Goal: Task Accomplishment & Management: Complete application form

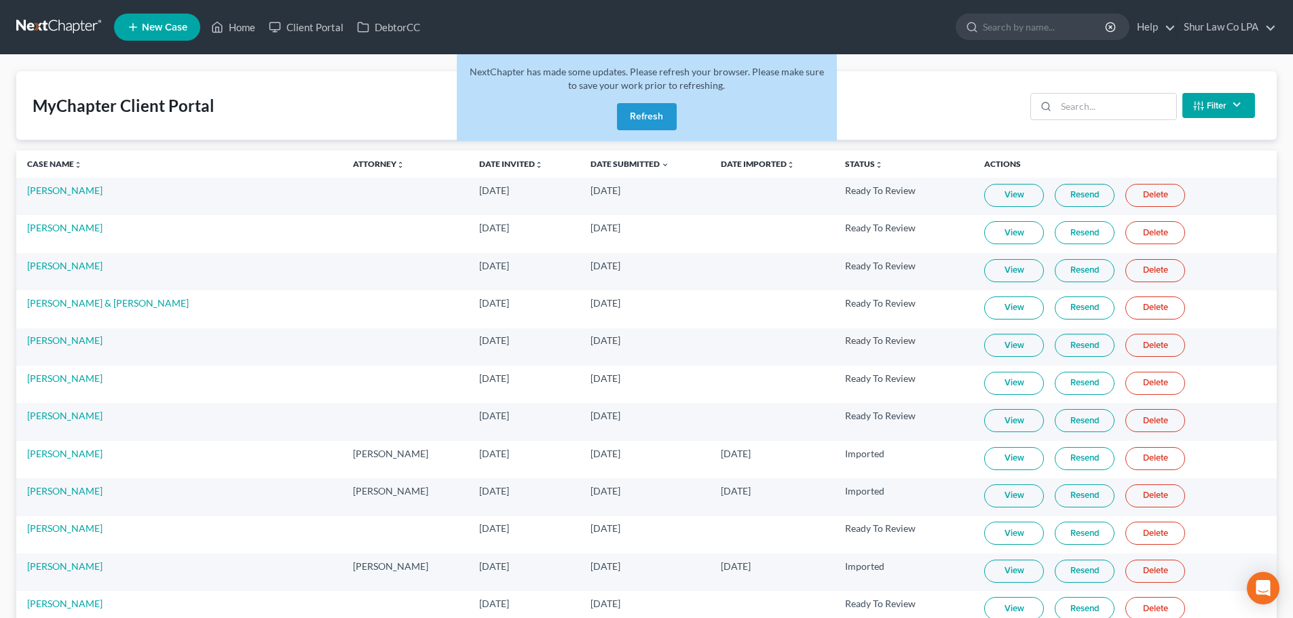
click at [662, 122] on button "Refresh" at bounding box center [647, 116] width 60 height 27
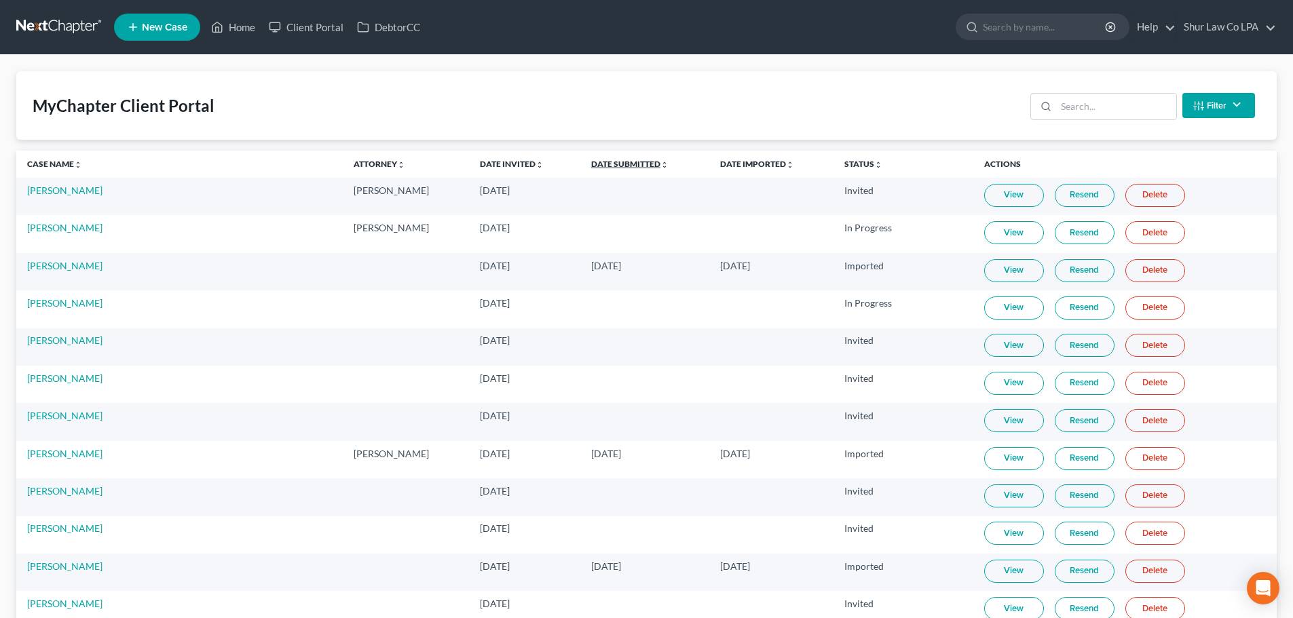
click at [591, 159] on link "Date Submitted unfold_more expand_more expand_less" at bounding box center [629, 164] width 77 height 10
click at [590, 159] on link "Date Submitted unfold_more expand_more expand_less" at bounding box center [629, 164] width 79 height 10
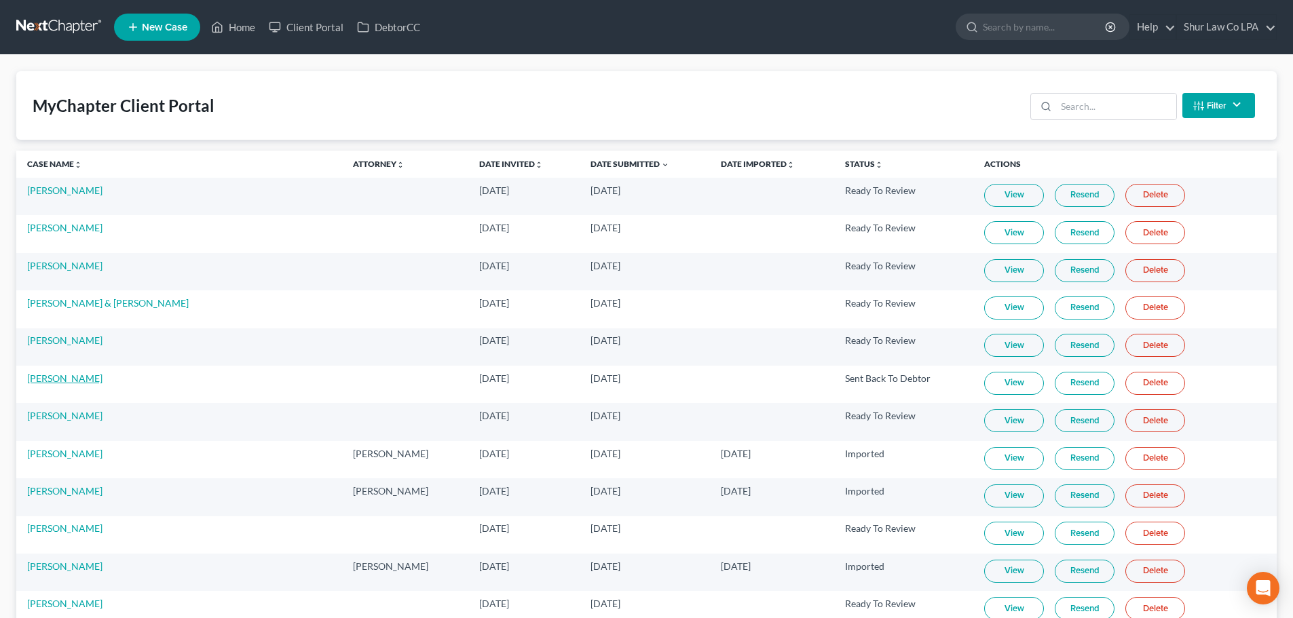
click at [44, 379] on link "[PERSON_NAME]" at bounding box center [64, 379] width 75 height 12
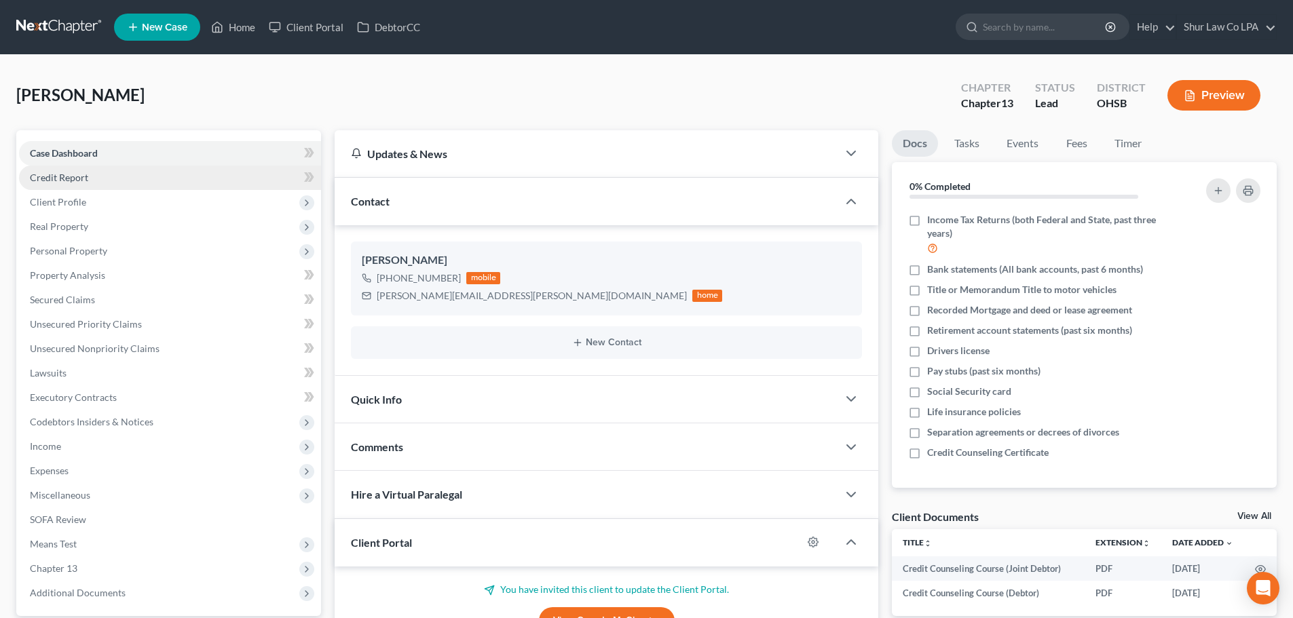
click at [160, 176] on link "Credit Report" at bounding box center [170, 178] width 302 height 24
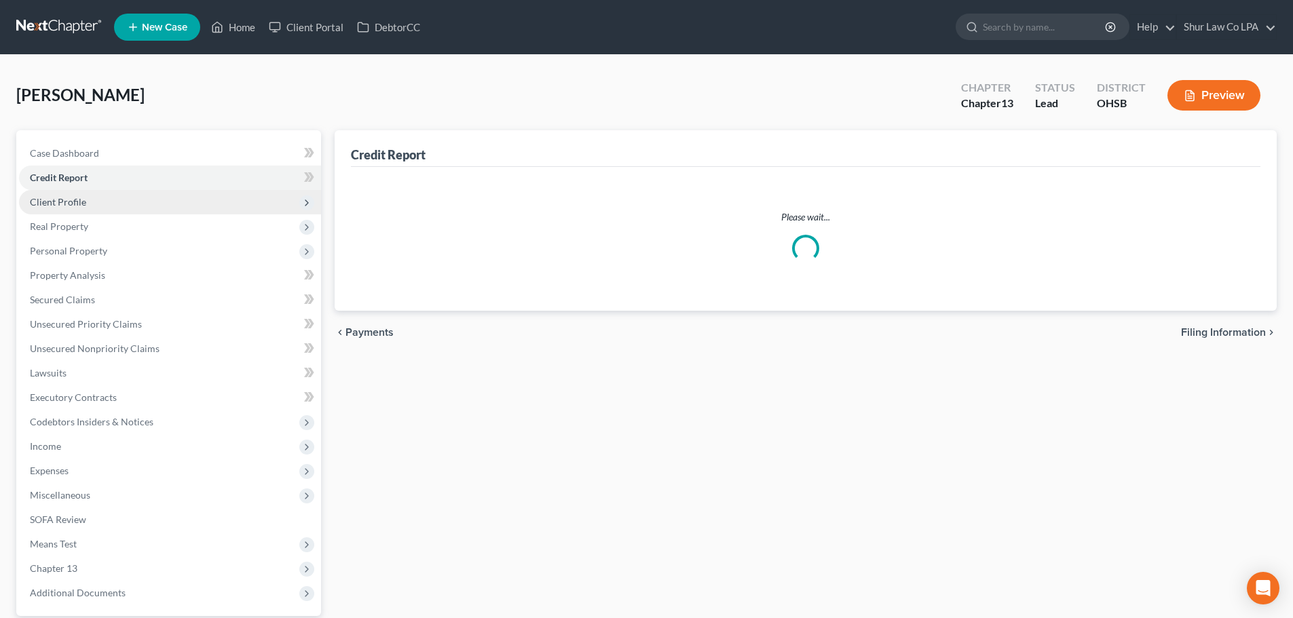
click at [162, 197] on span "Client Profile" at bounding box center [170, 202] width 302 height 24
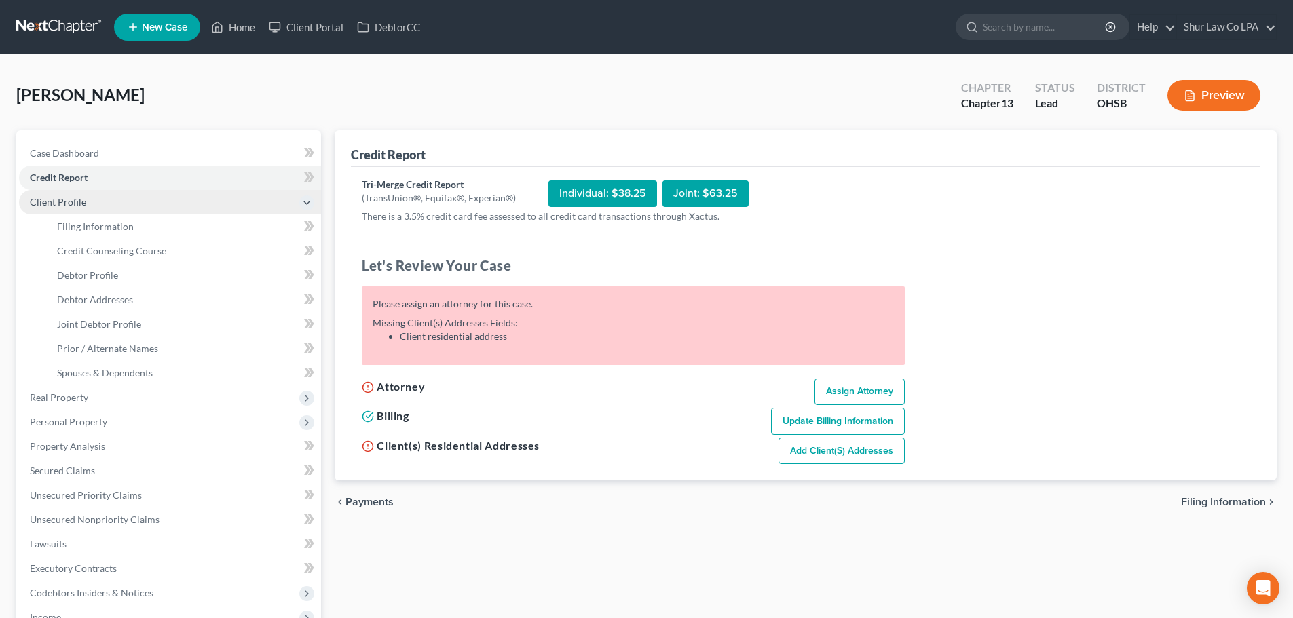
click at [131, 200] on span "Client Profile" at bounding box center [170, 202] width 302 height 24
click at [139, 207] on span "Client Profile" at bounding box center [170, 202] width 302 height 24
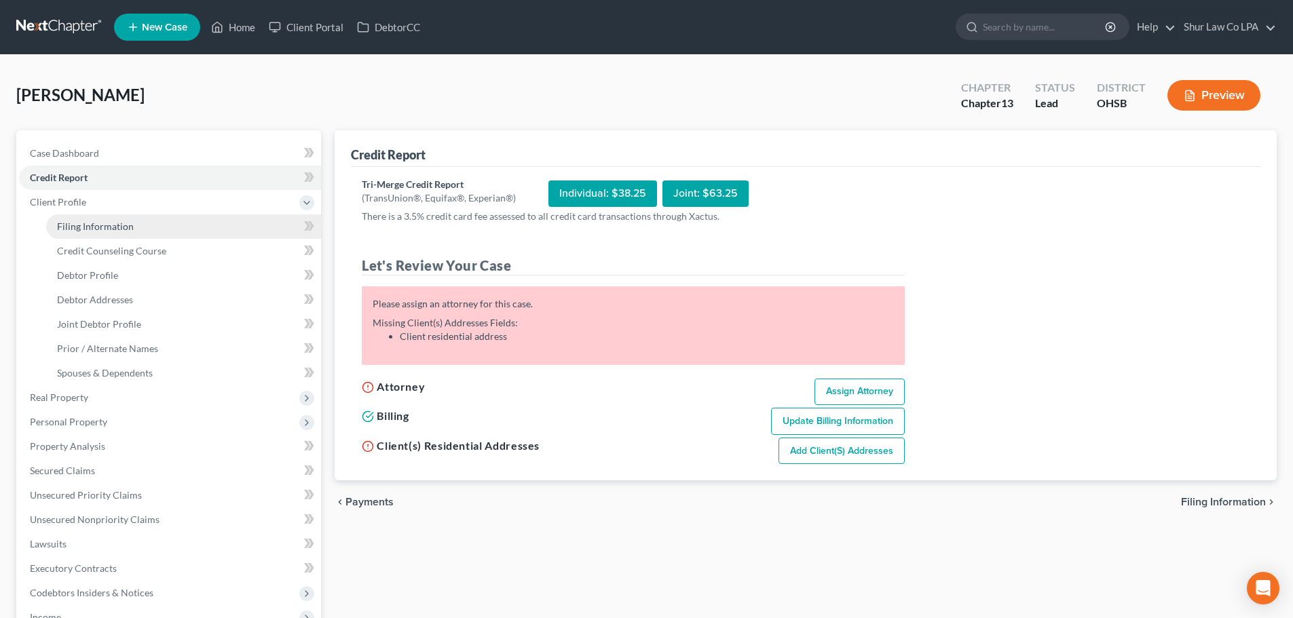
click at [140, 222] on link "Filing Information" at bounding box center [183, 226] width 275 height 24
select select "1"
select select "3"
select select "36"
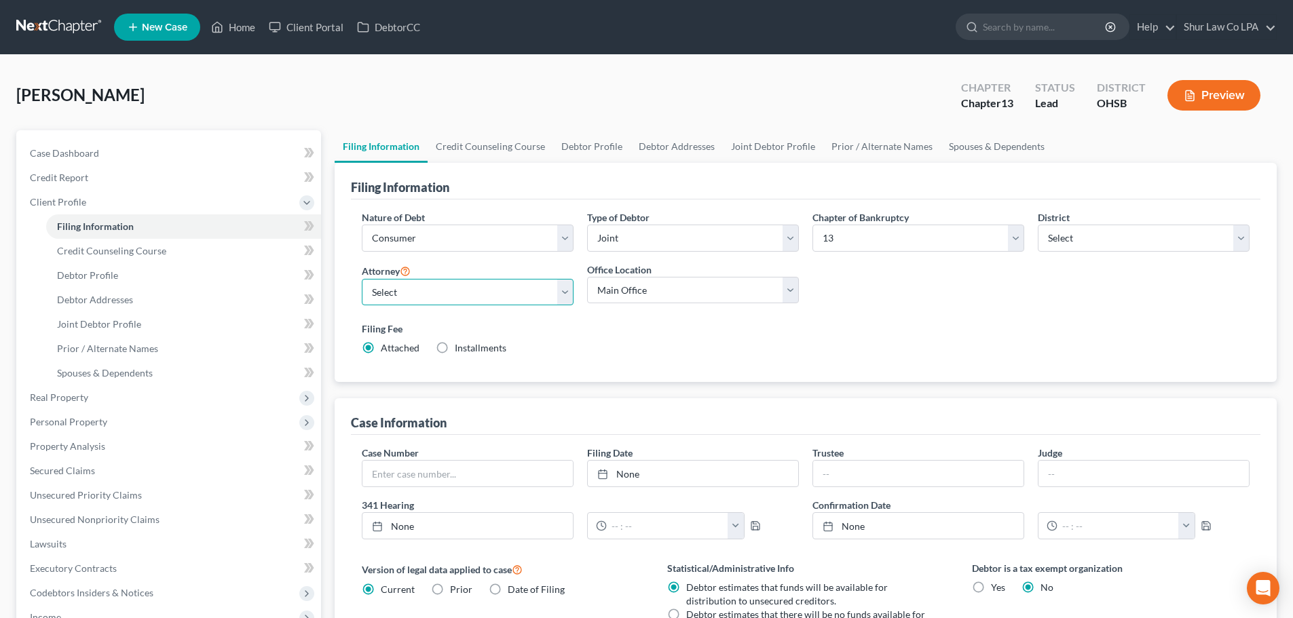
click at [523, 297] on select "Select Tonya VanBenschoten - OHSB Tonya VanBenschoten - OHNB Tonya VanBenschote…" at bounding box center [468, 292] width 212 height 27
select select "0"
click at [362, 279] on select "Select Tonya VanBenschoten - OHSB Tonya VanBenschoten - OHNB Tonya VanBenschote…" at bounding box center [468, 292] width 212 height 27
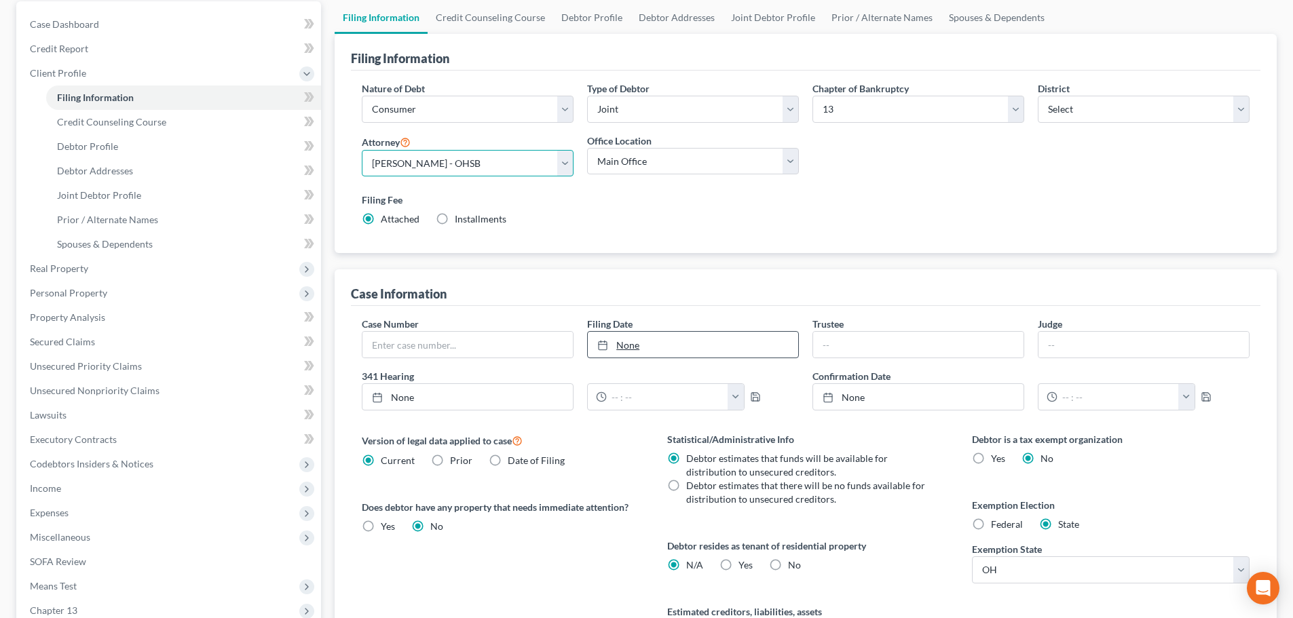
scroll to position [136, 0]
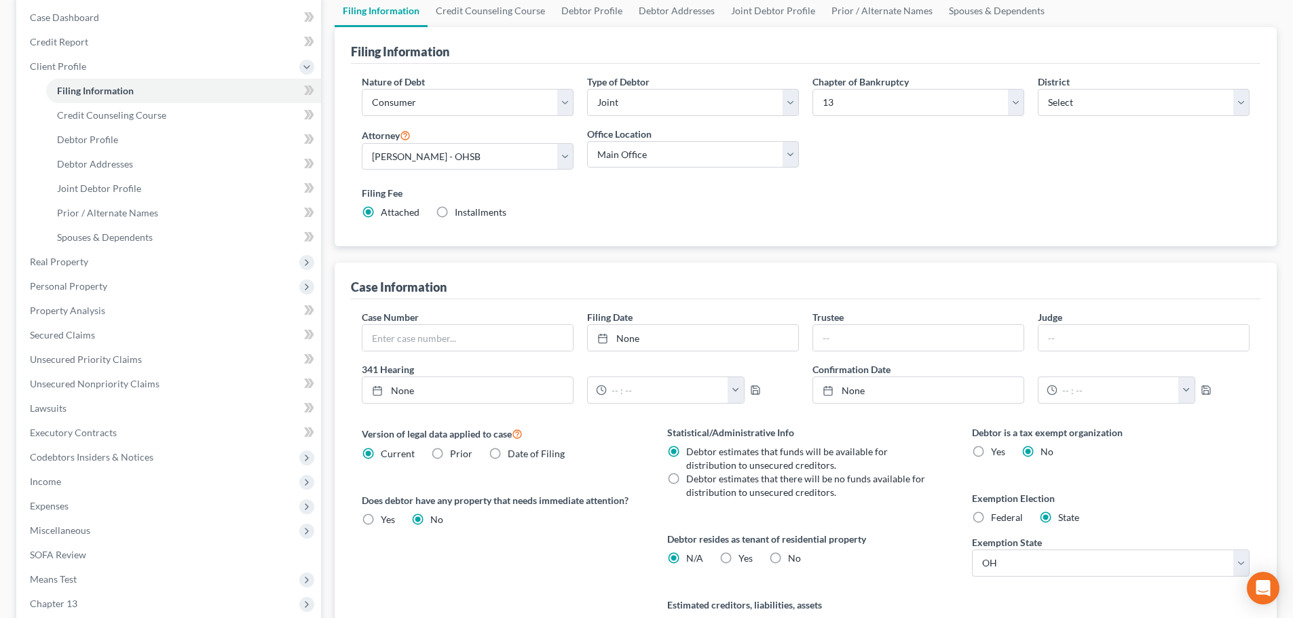
click at [555, 222] on div "Filing Fee Attached Installments Installments" at bounding box center [805, 206] width 901 height 50
click at [565, 212] on div "Filing Fee Attached Installments Installments" at bounding box center [806, 202] width 888 height 33
click at [868, 98] on select "Select 7 11 12 13" at bounding box center [918, 102] width 212 height 27
click at [812, 89] on select "Select 7 11 12 13" at bounding box center [918, 102] width 212 height 27
click at [863, 96] on select "Select 7 11 12 13" at bounding box center [918, 102] width 212 height 27
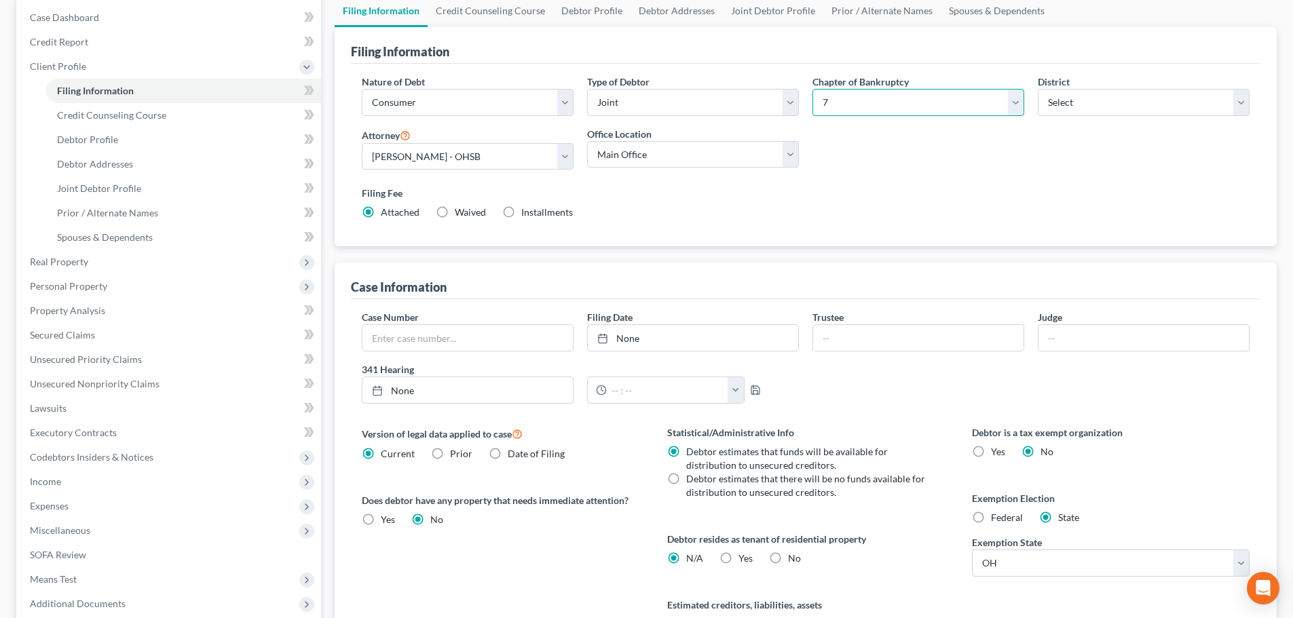
select select "3"
click at [812, 89] on select "Select 7 11 12 13" at bounding box center [918, 102] width 212 height 27
click at [684, 208] on div "Filing Fee Attached Installments Installments" at bounding box center [806, 202] width 888 height 33
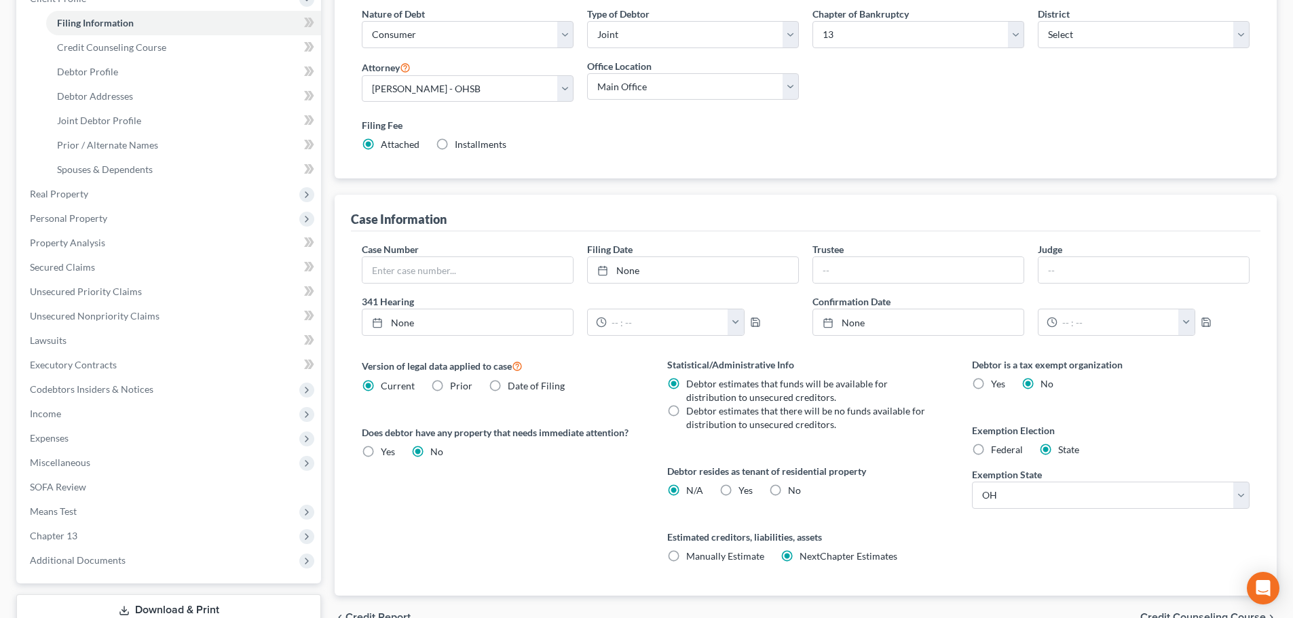
scroll to position [271, 0]
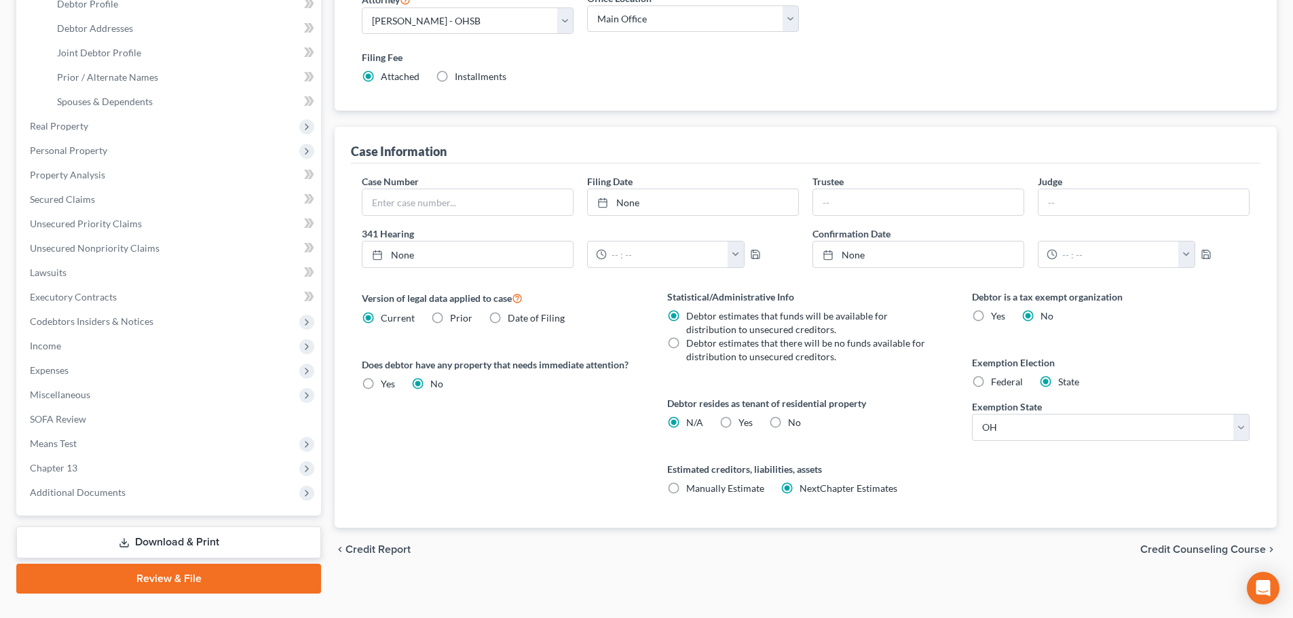
click at [788, 422] on label "No" at bounding box center [794, 423] width 13 height 14
click at [793, 422] on input "No" at bounding box center [797, 420] width 9 height 9
radio input "true"
radio input "false"
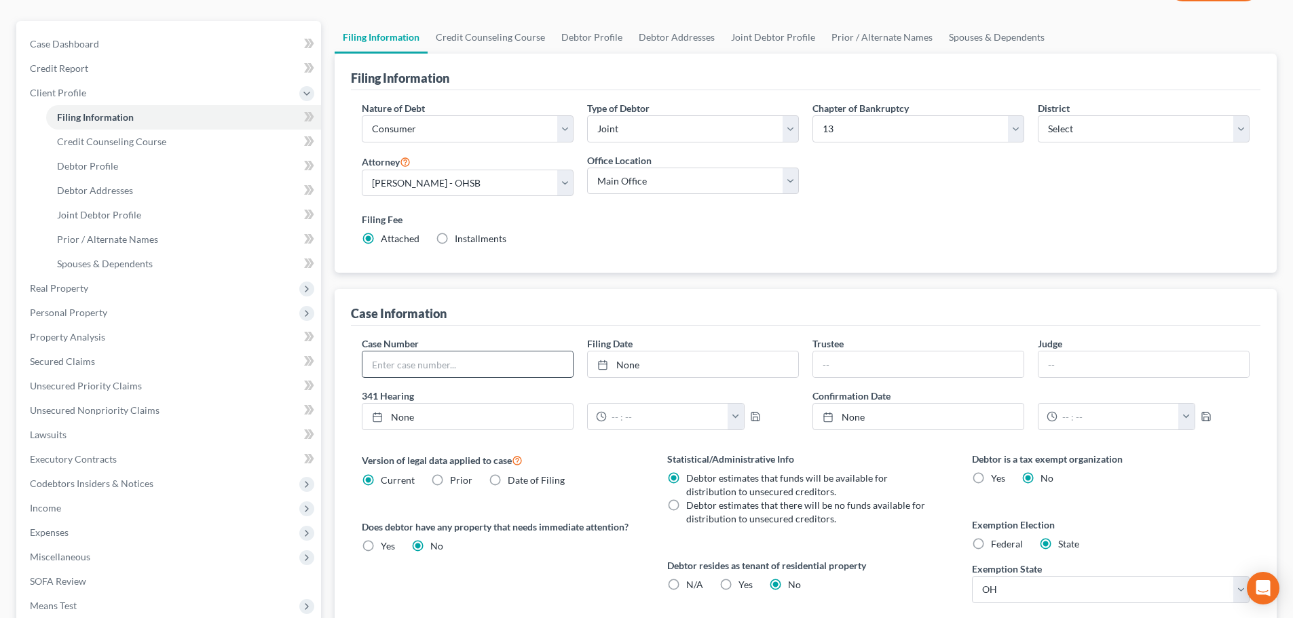
scroll to position [68, 0]
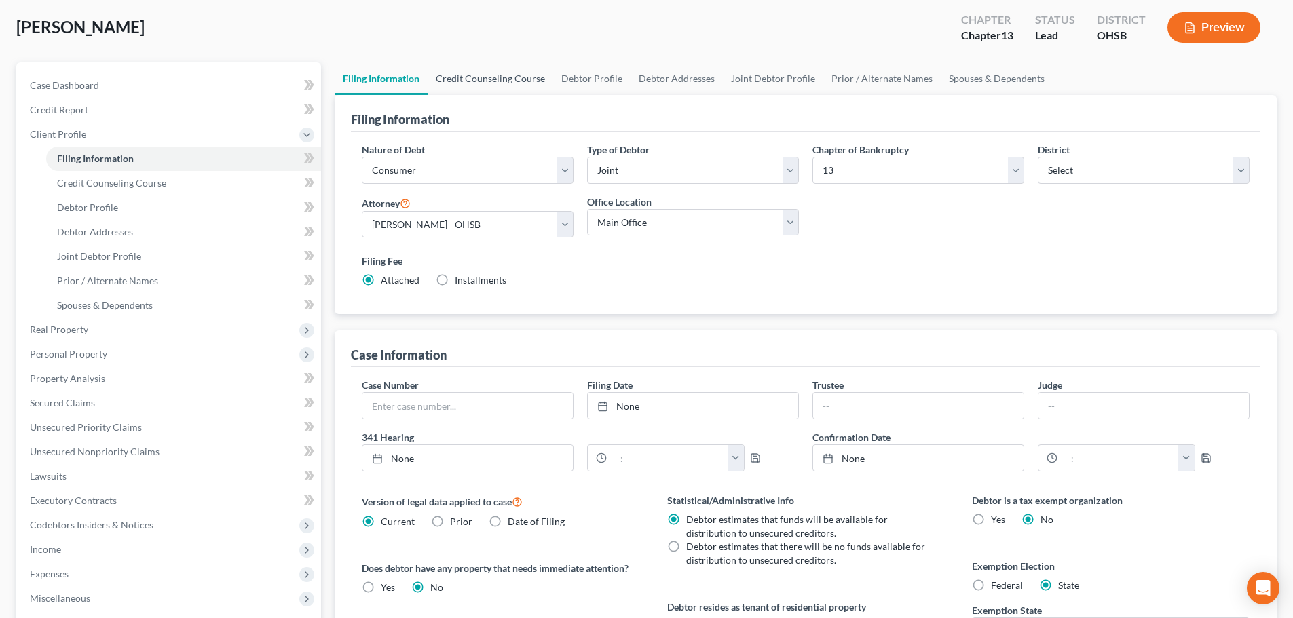
click at [491, 81] on link "Credit Counseling Course" at bounding box center [491, 78] width 126 height 33
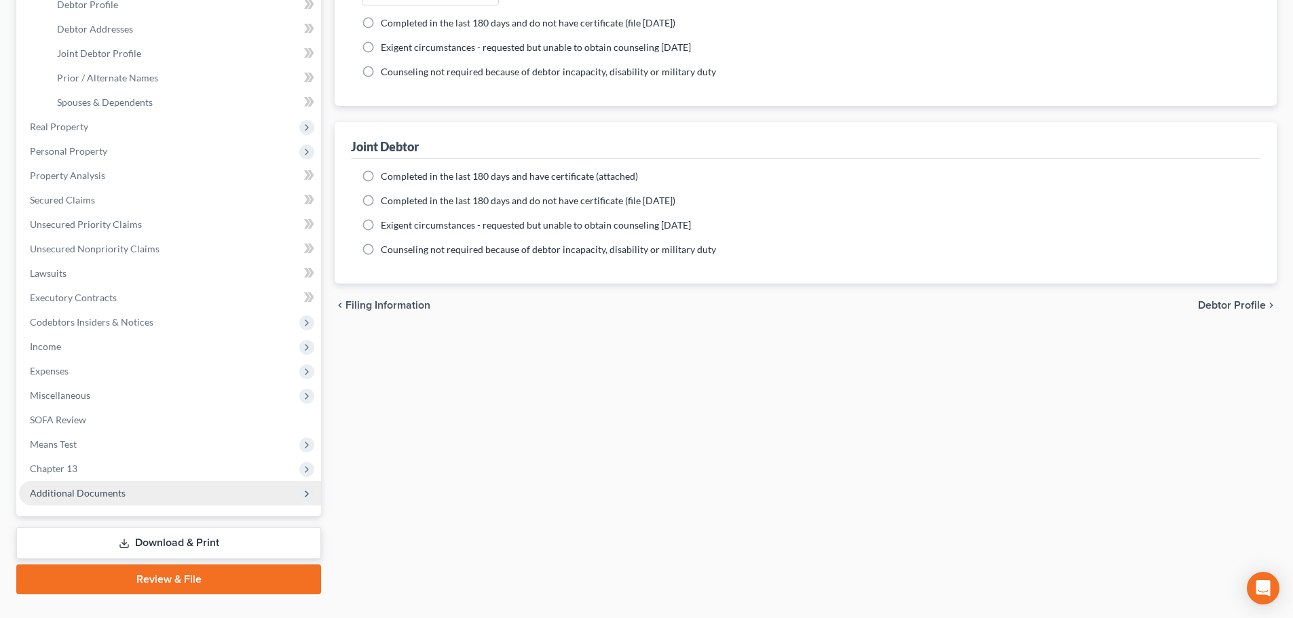
scroll to position [271, 0]
click at [96, 490] on span "Additional Documents" at bounding box center [78, 493] width 96 height 12
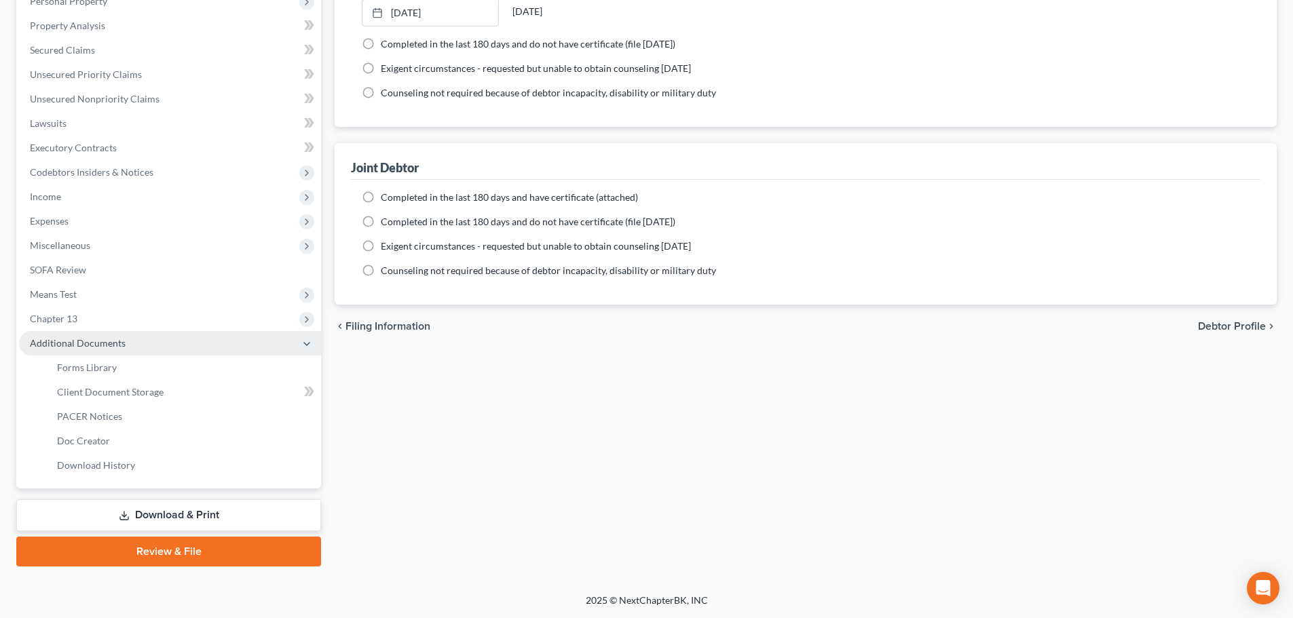
scroll to position [250, 0]
click at [132, 366] on link "Forms Library" at bounding box center [183, 368] width 275 height 24
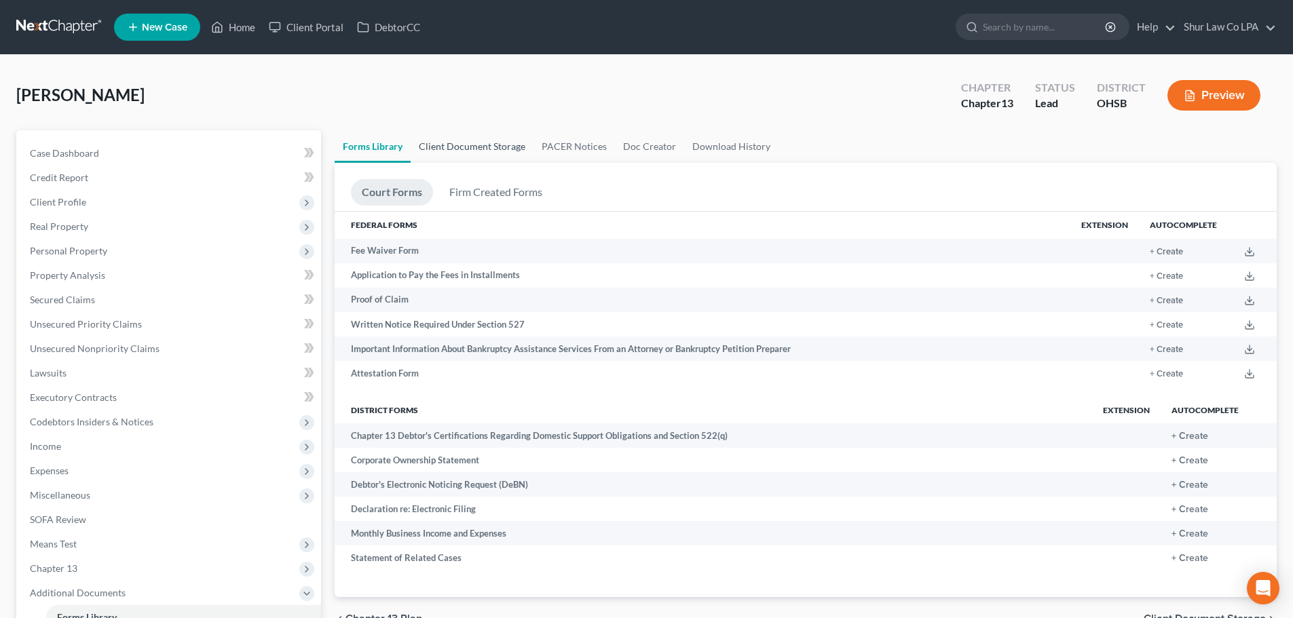
click at [457, 144] on link "Client Document Storage" at bounding box center [472, 146] width 123 height 33
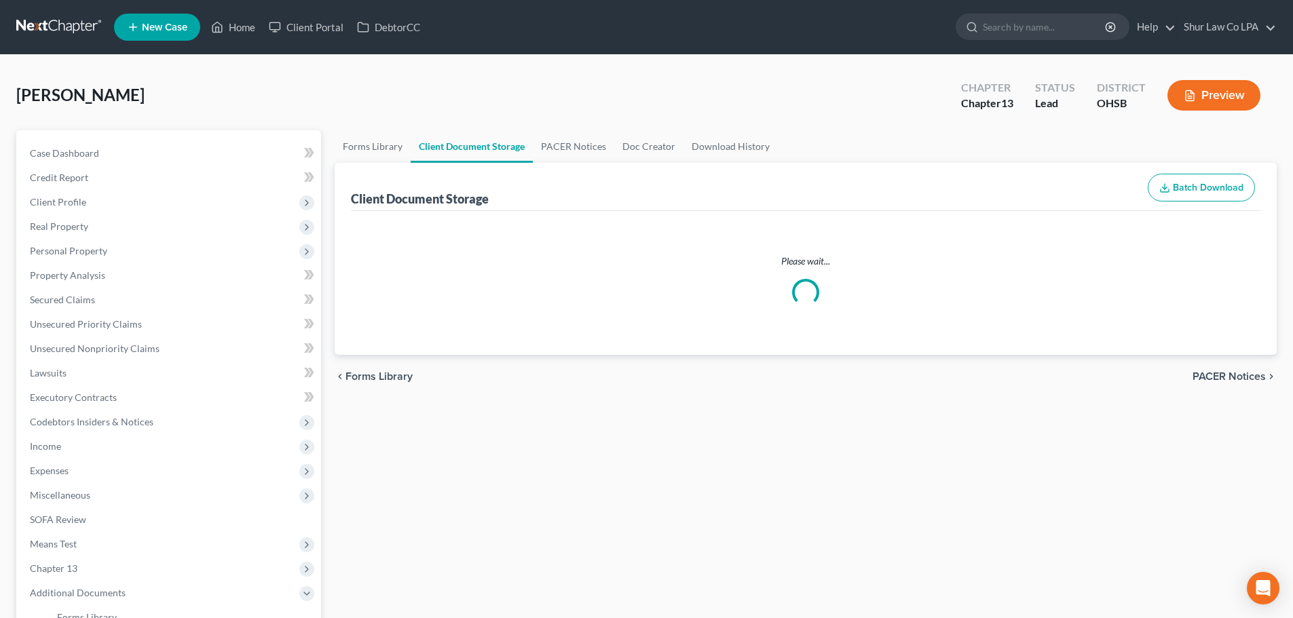
select select "7"
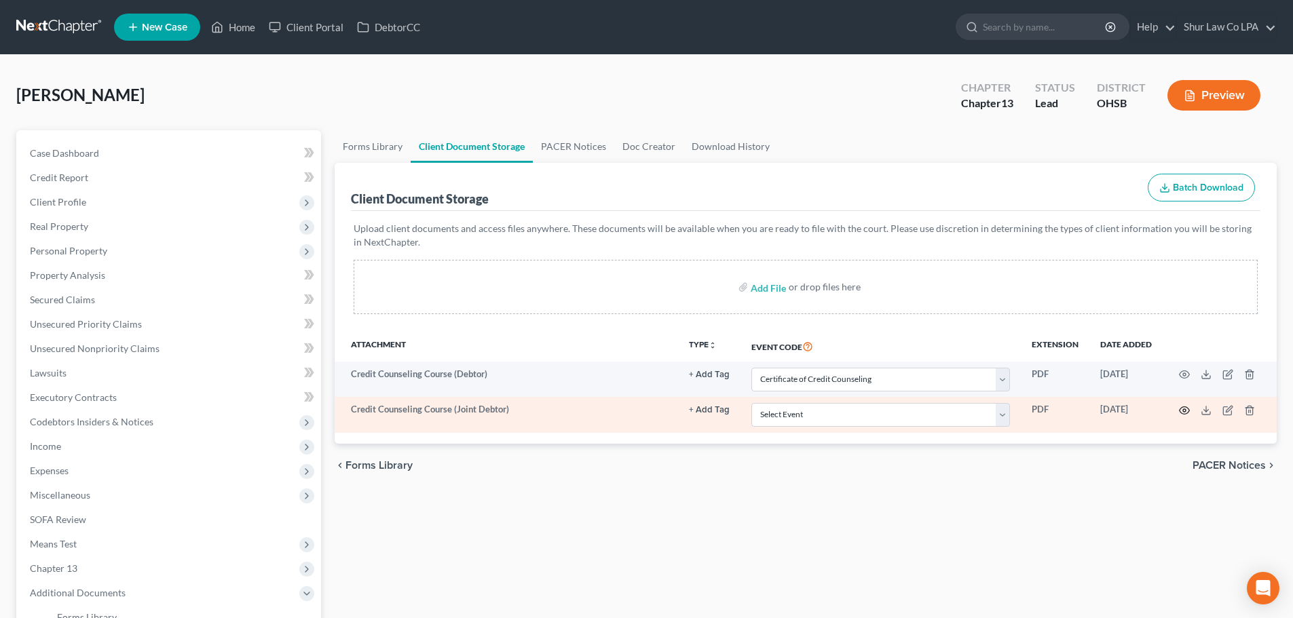
click at [1184, 409] on icon "button" at bounding box center [1184, 410] width 11 height 11
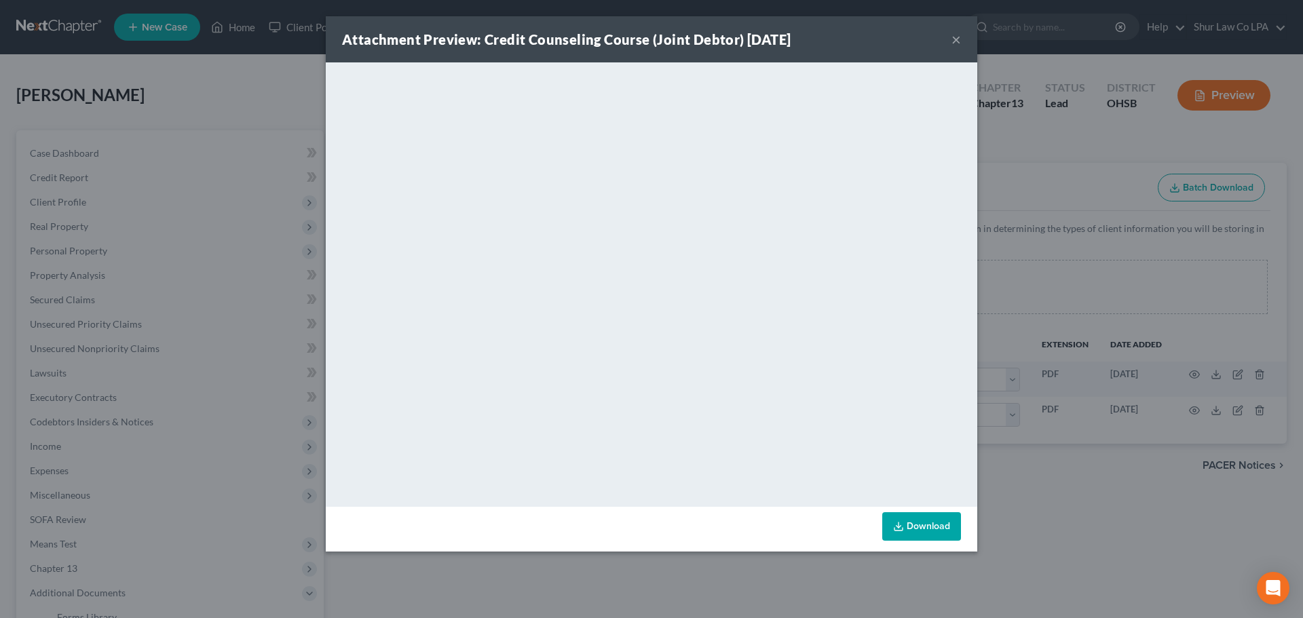
click at [954, 42] on button "×" at bounding box center [957, 39] width 10 height 16
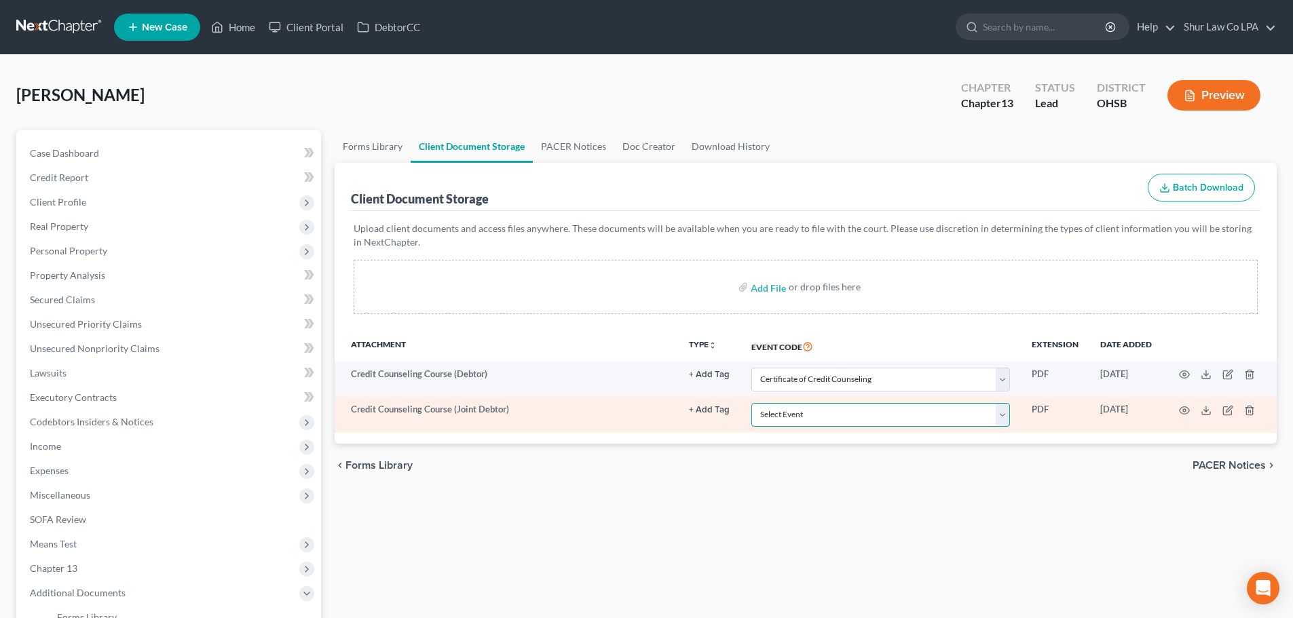
click at [872, 406] on select "Select Event 20 Largest Unsecured Creditors Amended Document Amended List of Cr…" at bounding box center [880, 415] width 259 height 24
select select "7"
click at [751, 404] on select "Select Event 20 Largest Unsecured Creditors Amended Document Amended List of Cr…" at bounding box center [880, 415] width 259 height 24
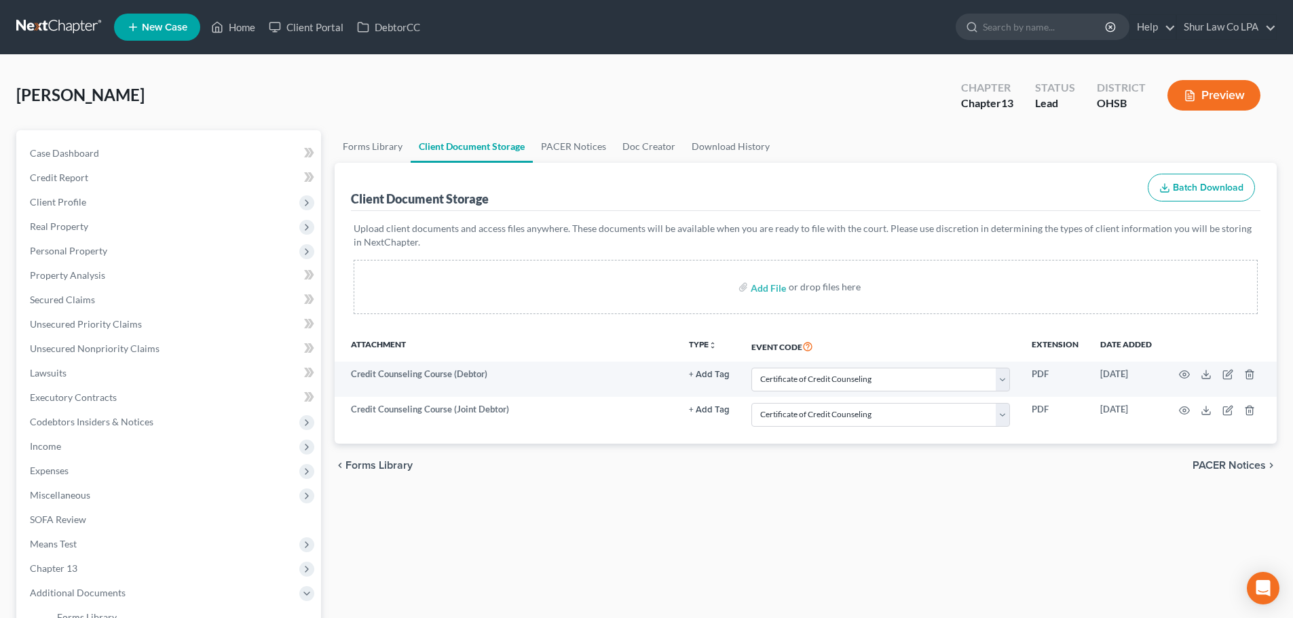
click at [831, 535] on div "Forms Library Client Document Storage PACER Notices Doc Creator Download Histor…" at bounding box center [806, 473] width 956 height 686
click at [573, 155] on link "PACER Notices" at bounding box center [573, 146] width 81 height 33
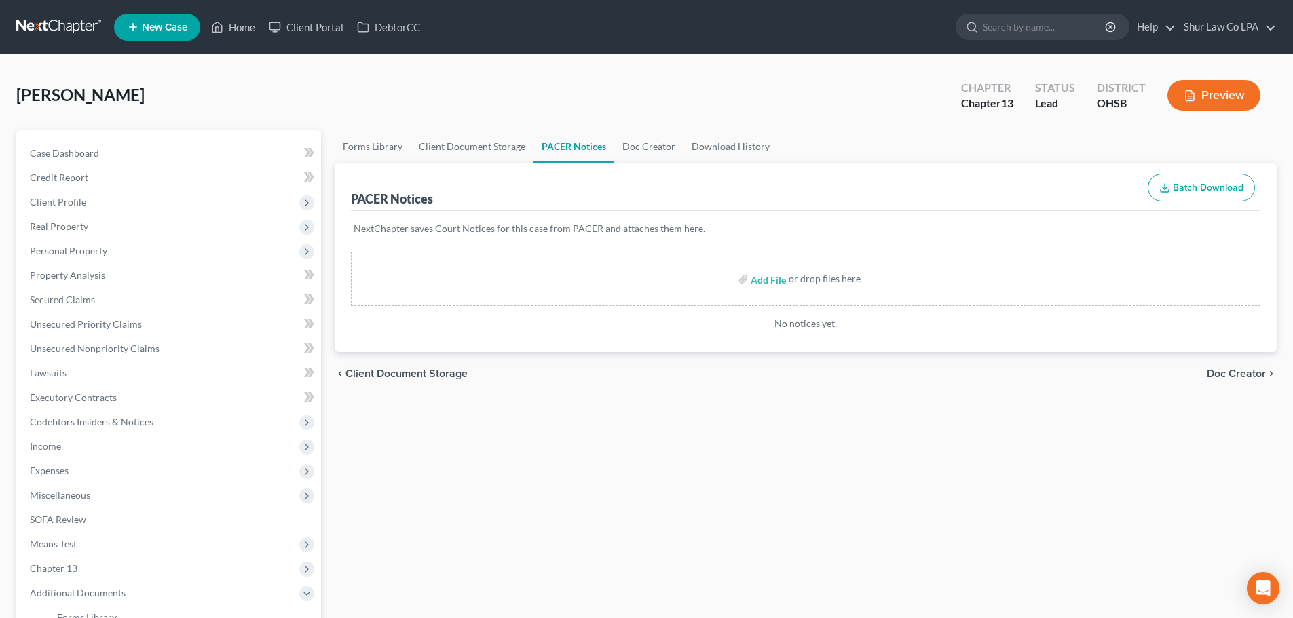
drag, startPoint x: 501, startPoint y: 131, endPoint x: 569, endPoint y: 377, distance: 255.7
drag, startPoint x: 569, startPoint y: 377, endPoint x: 189, endPoint y: 191, distance: 423.7
click at [189, 185] on link "Credit Report" at bounding box center [170, 178] width 302 height 24
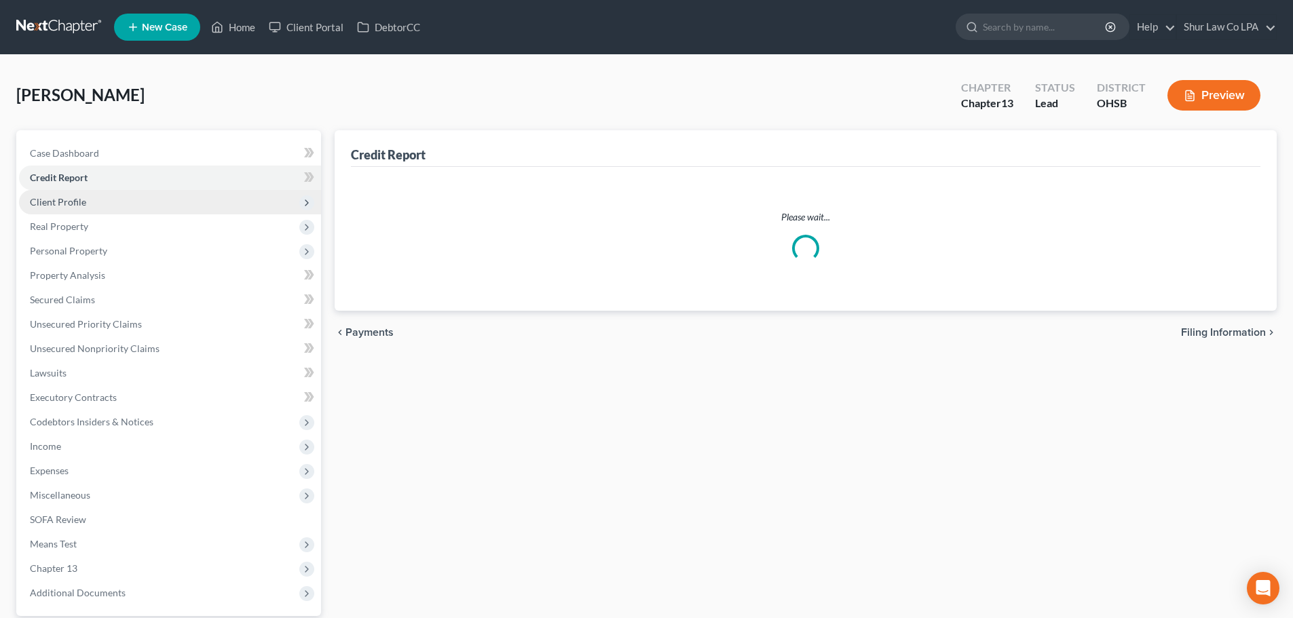
click at [184, 212] on span "Client Profile" at bounding box center [170, 202] width 302 height 24
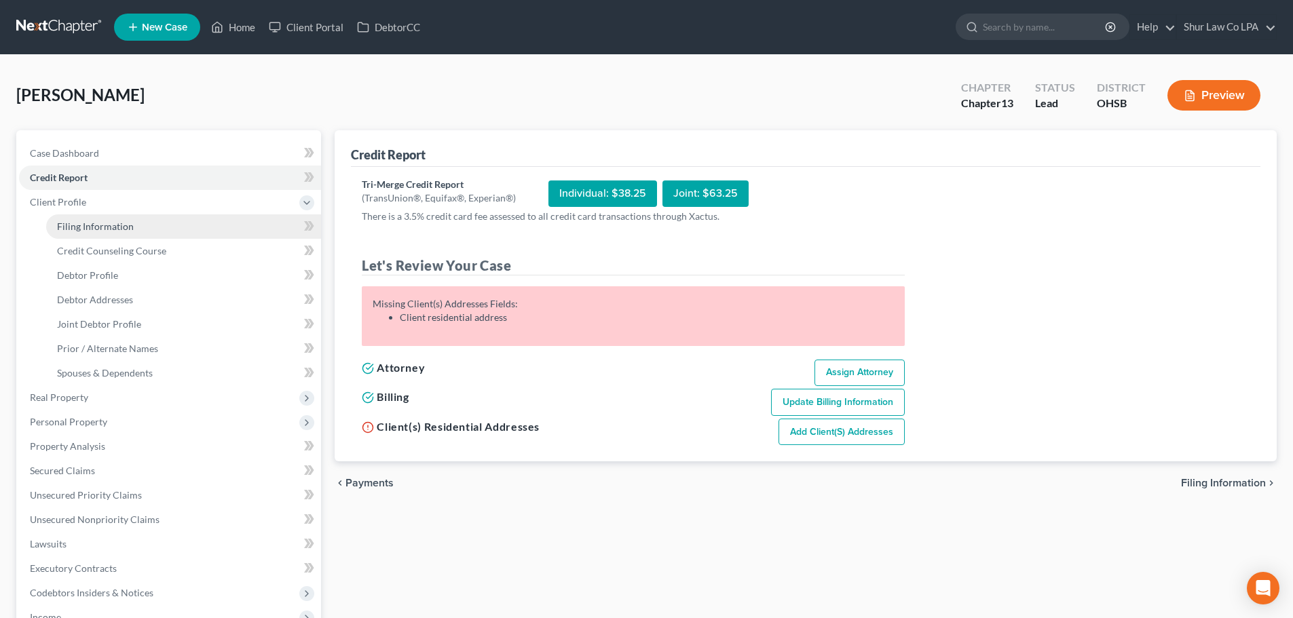
click at [166, 232] on link "Filing Information" at bounding box center [183, 226] width 275 height 24
select select "1"
select select "3"
select select "62"
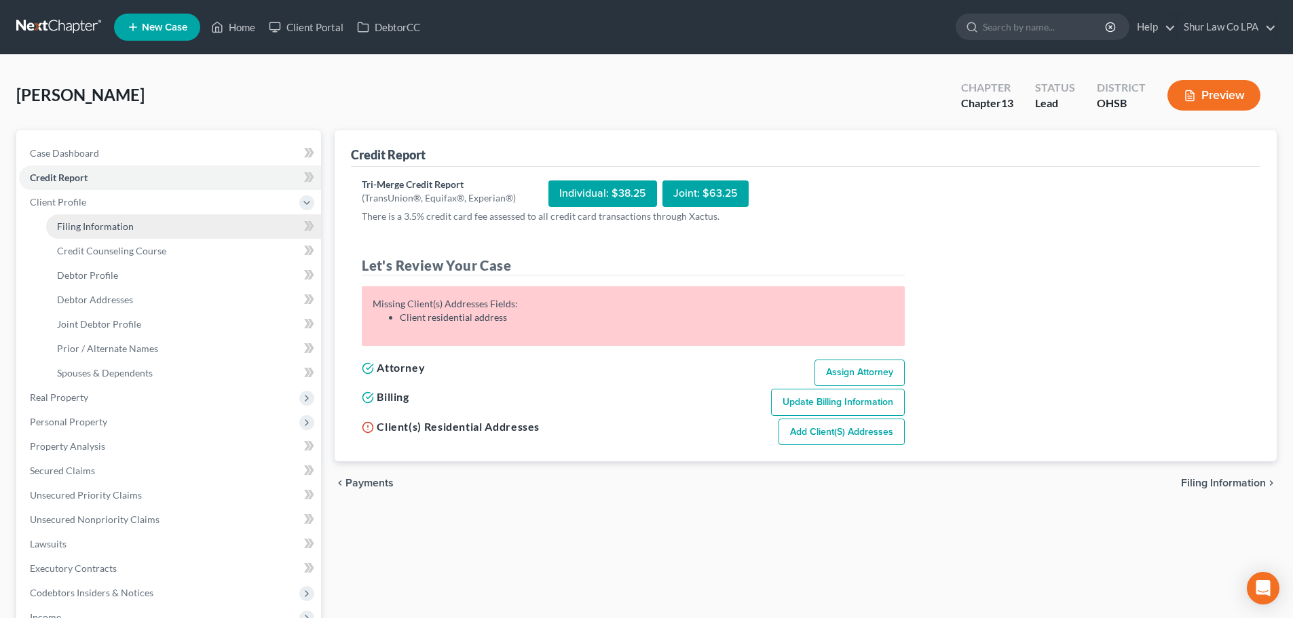
select select "0"
select select "36"
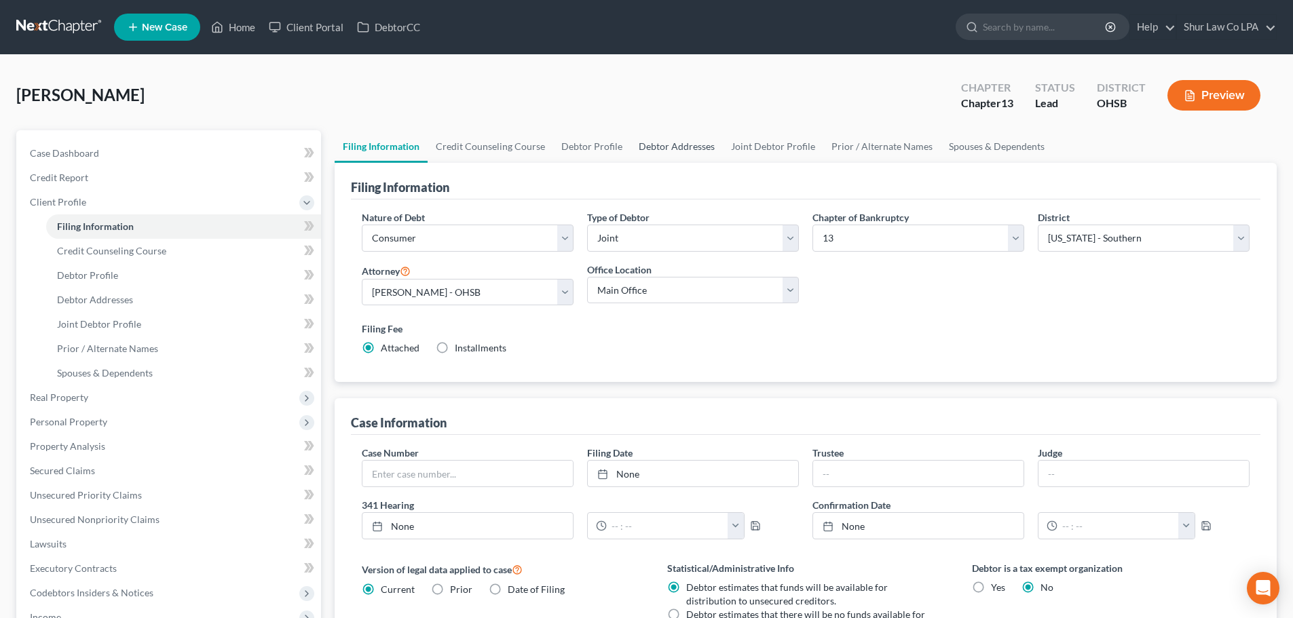
click at [630, 145] on link "Debtor Addresses" at bounding box center [676, 146] width 92 height 33
select select "0"
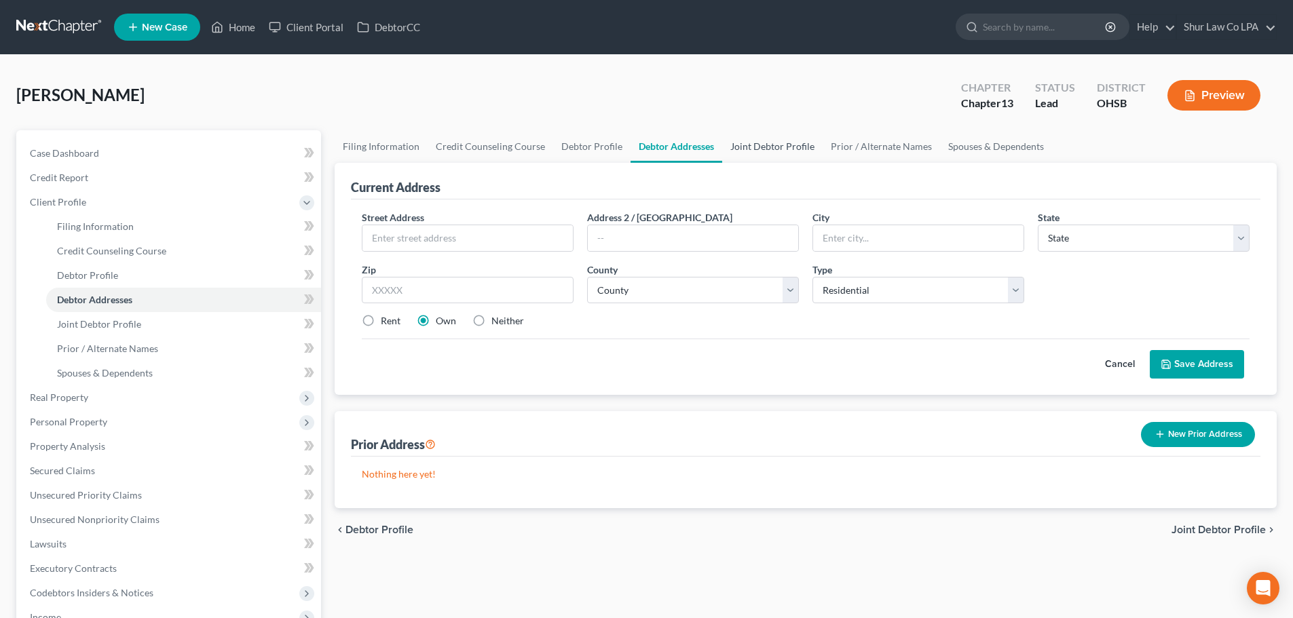
click at [765, 147] on link "Joint Debtor Profile" at bounding box center [772, 146] width 100 height 33
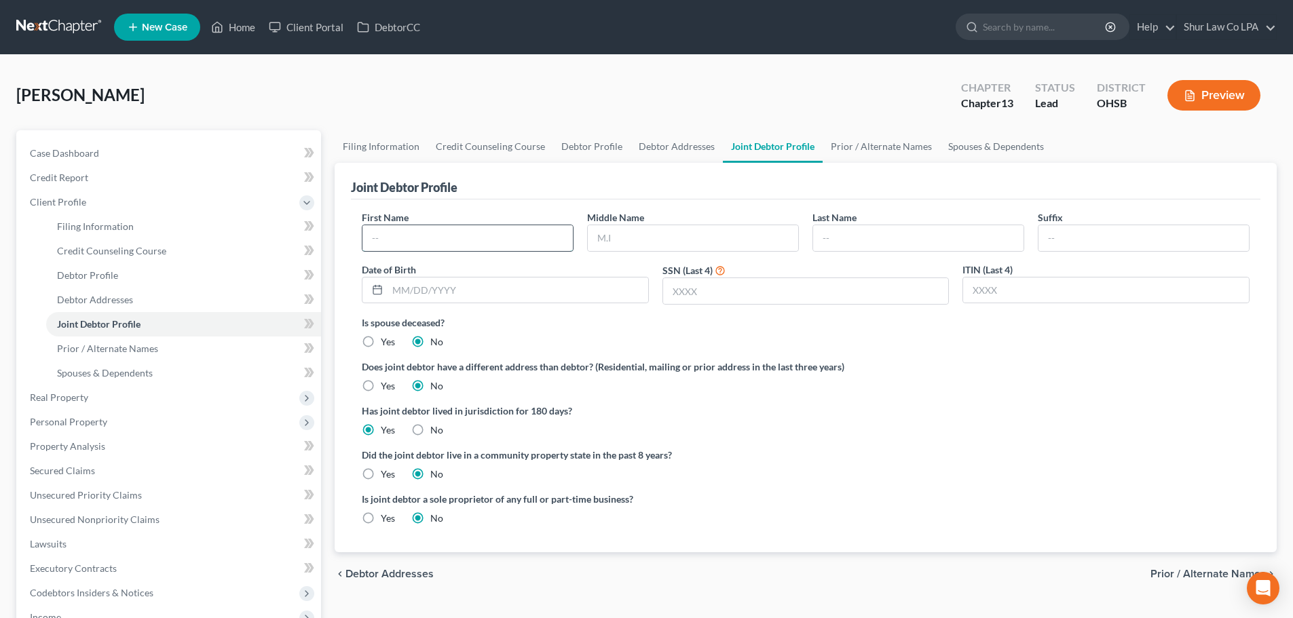
click at [489, 238] on input "text" at bounding box center [467, 238] width 210 height 26
type input "Lisa"
type input "Jo"
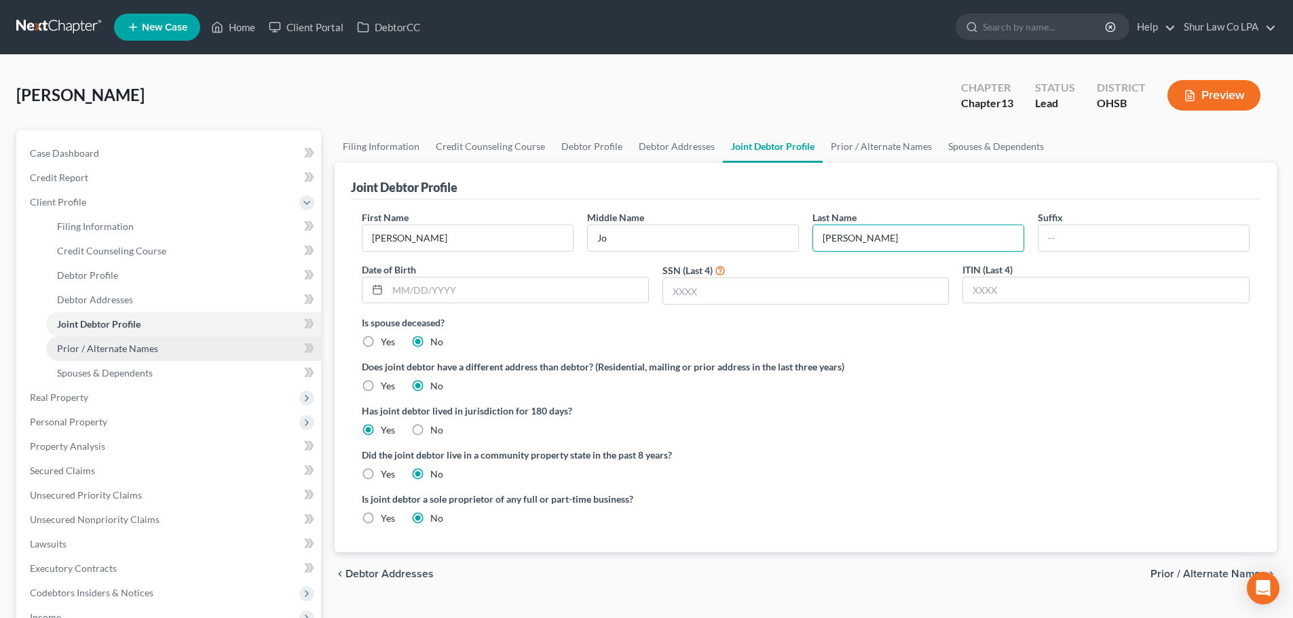
type input "Hollon"
click at [259, 343] on link "Prior / Alternate Names" at bounding box center [183, 349] width 275 height 24
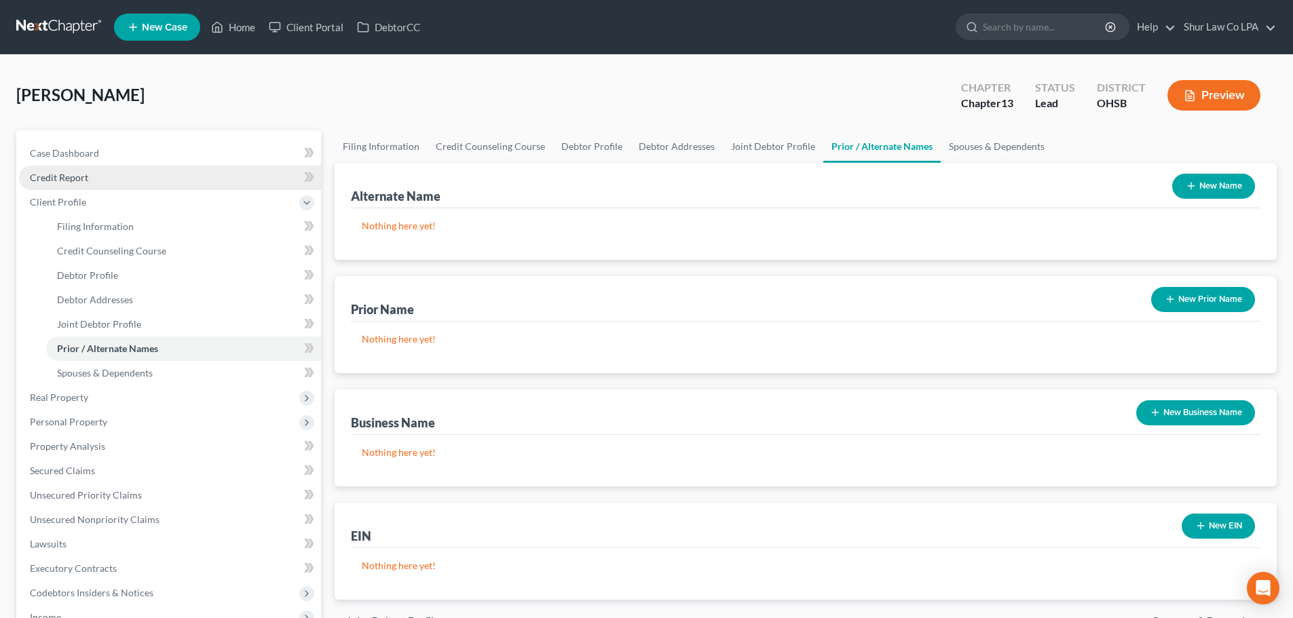
click at [151, 179] on link "Credit Report" at bounding box center [170, 178] width 302 height 24
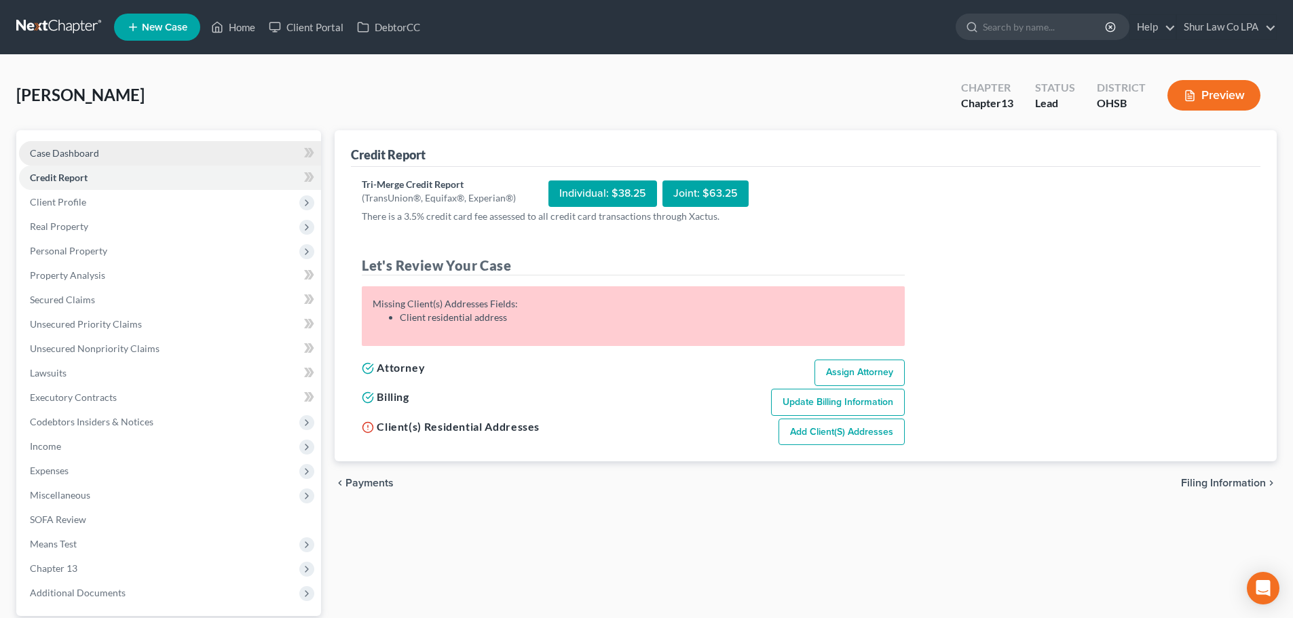
click at [154, 151] on link "Case Dashboard" at bounding box center [170, 153] width 302 height 24
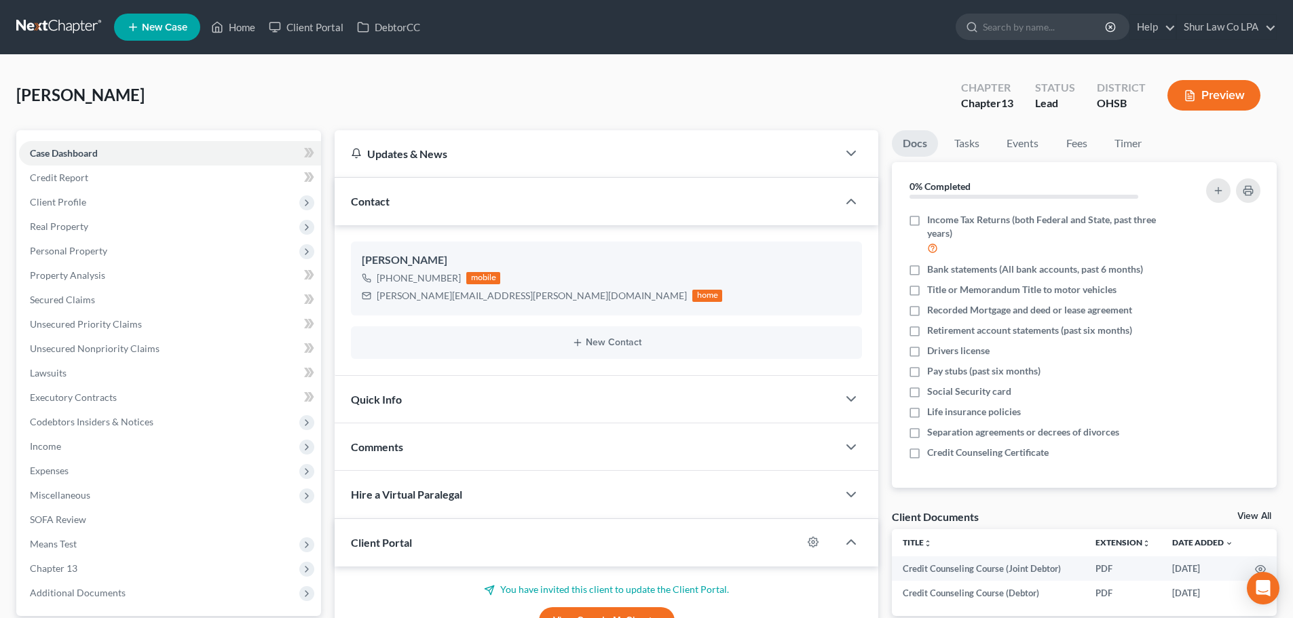
click at [542, 417] on div "Quick Info" at bounding box center [586, 399] width 503 height 47
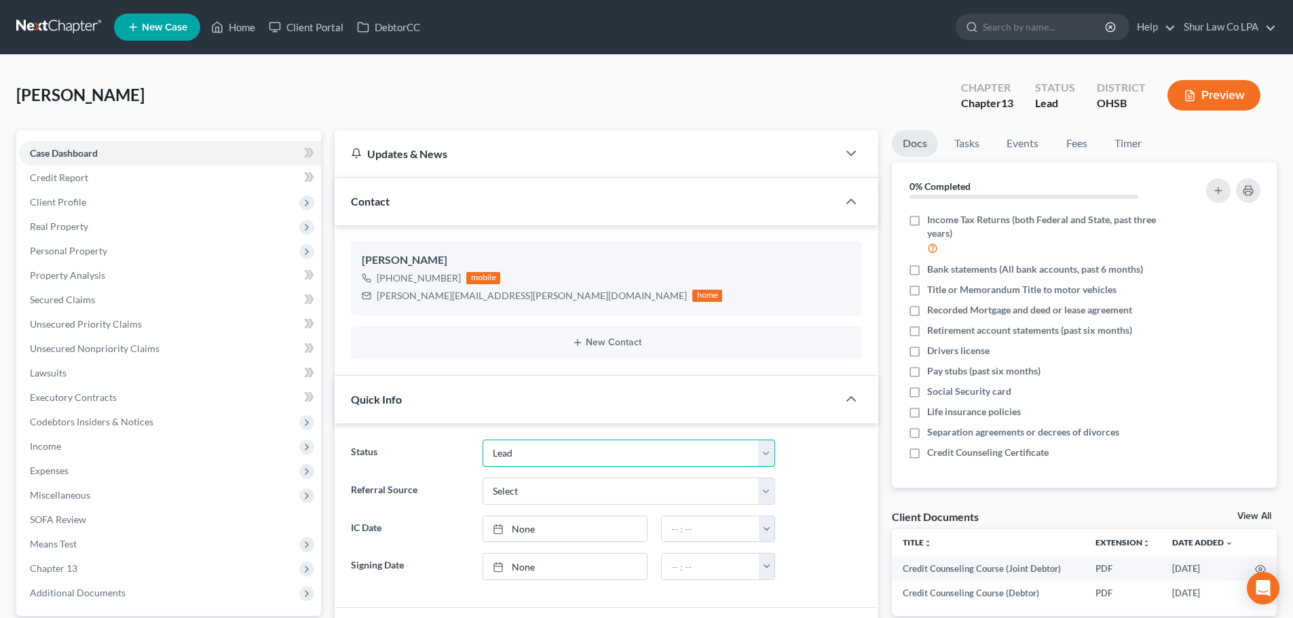
click at [538, 455] on select "Discharged Dismissed Filed In Progress Lead Lost Lead On Hold Ready to File Rea…" at bounding box center [629, 453] width 293 height 27
select select "3"
click at [483, 440] on select "Discharged Dismissed Filed In Progress Lead Lost Lead On Hold Ready to File Rea…" at bounding box center [629, 453] width 293 height 27
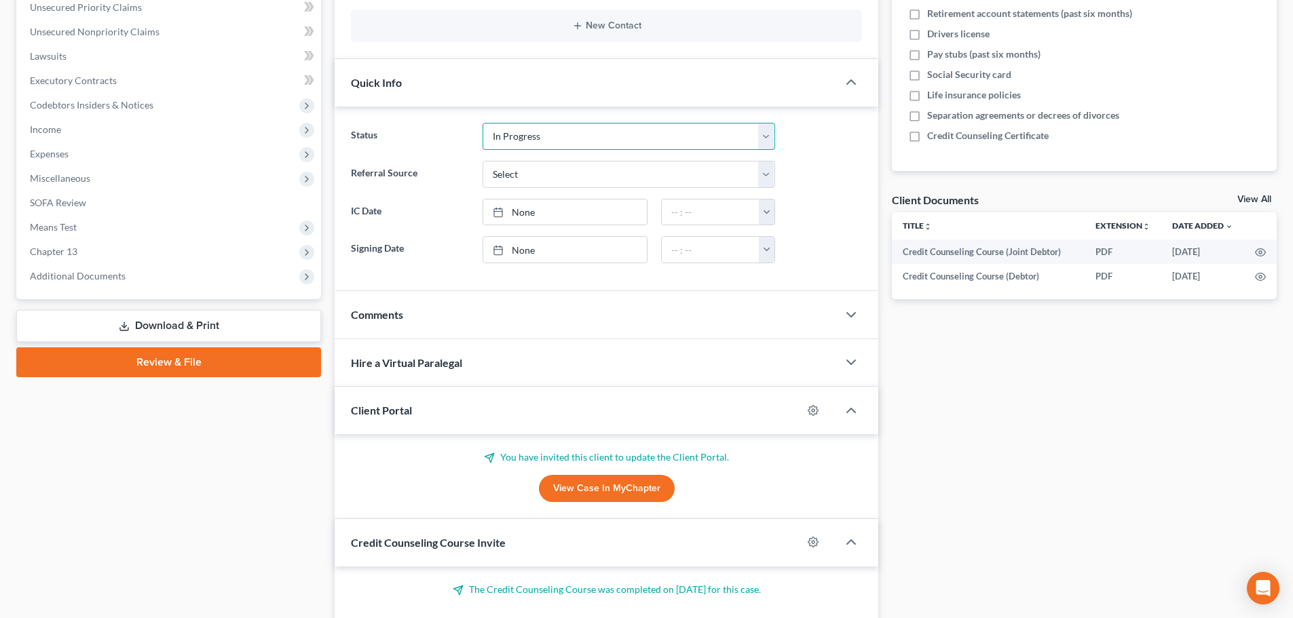
scroll to position [407, 0]
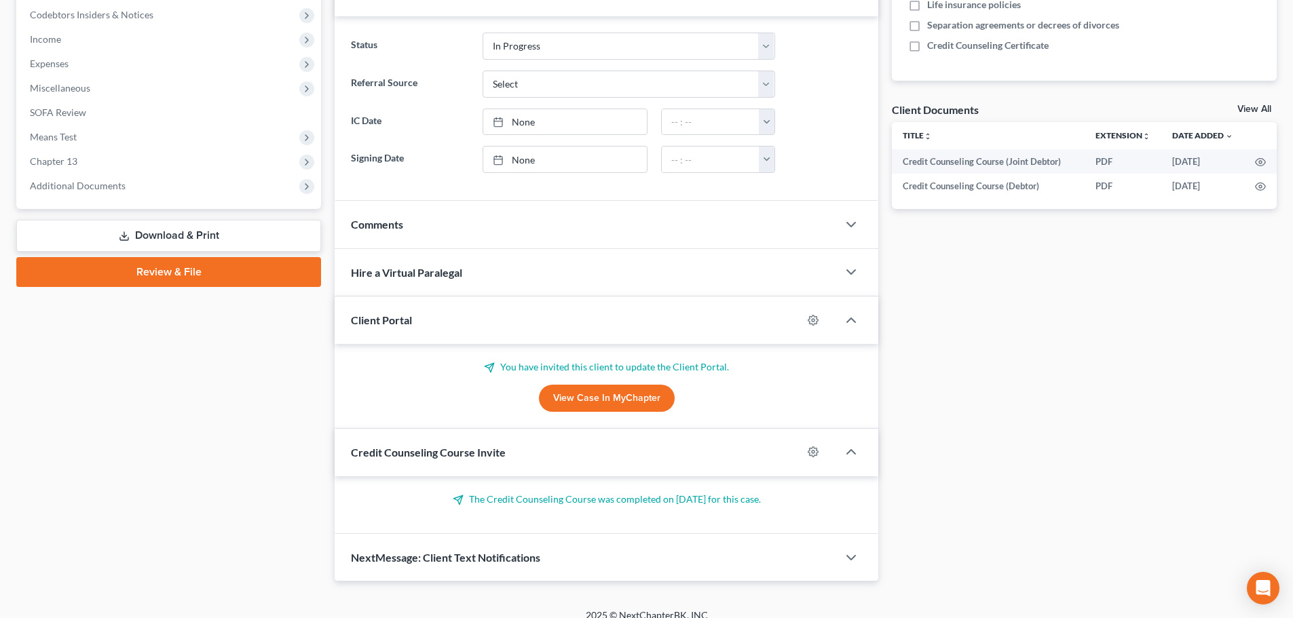
click at [478, 329] on div "Client Portal" at bounding box center [569, 320] width 468 height 47
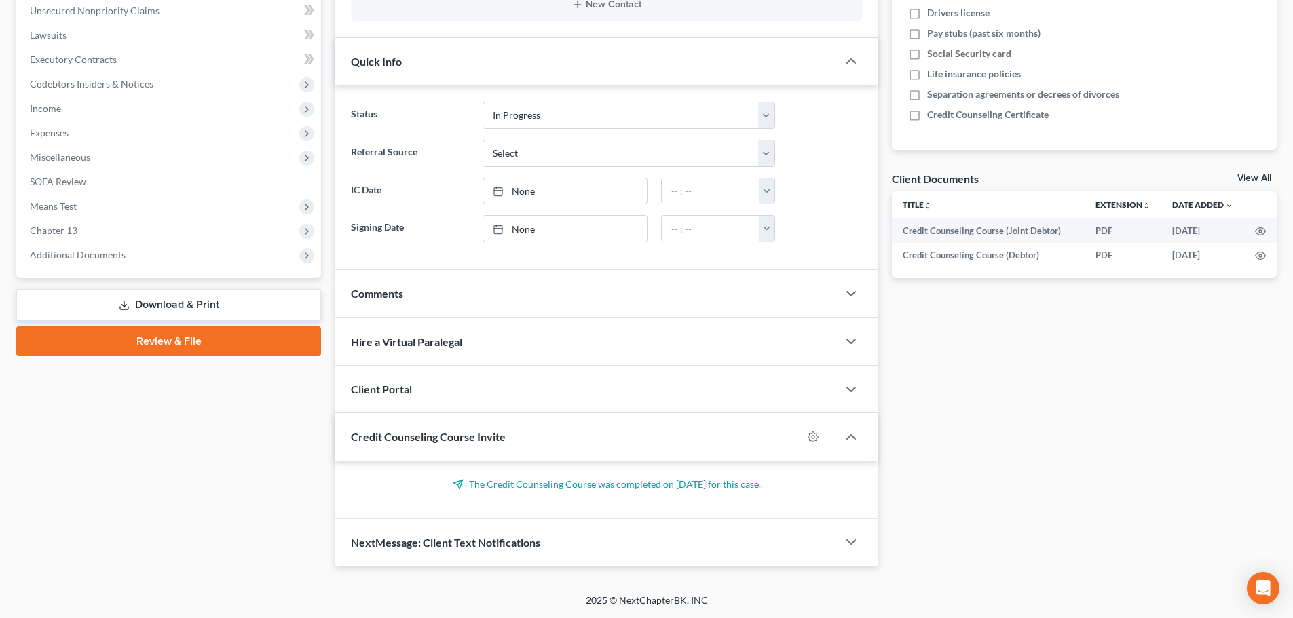
click at [453, 441] on span "Credit Counseling Course Invite" at bounding box center [428, 436] width 155 height 13
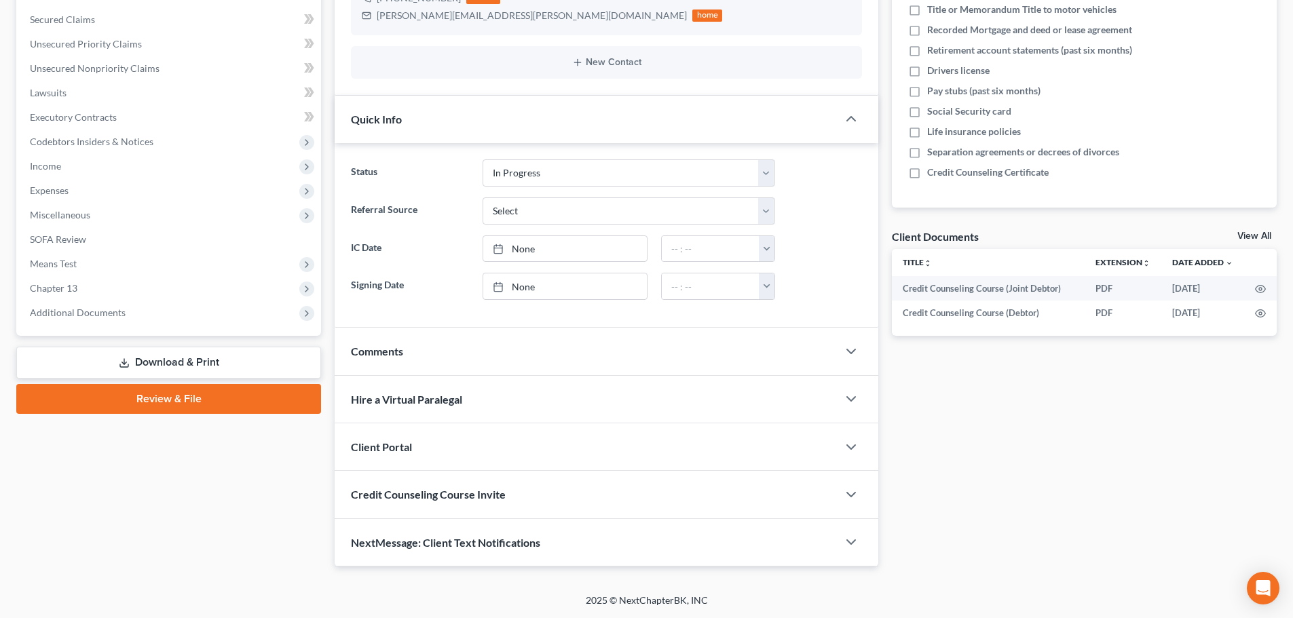
click at [474, 542] on span "NextMessage: Client Text Notifications" at bounding box center [445, 542] width 189 height 13
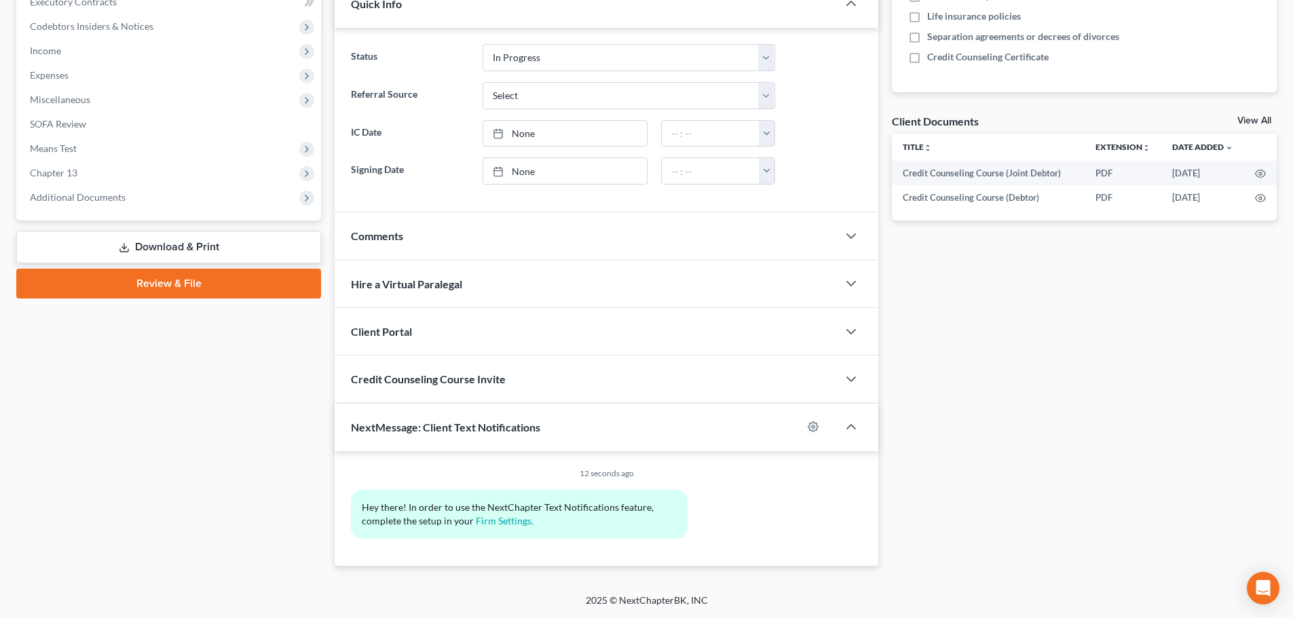
click at [466, 437] on div "NextMessage: Client Text Notifications" at bounding box center [569, 427] width 468 height 47
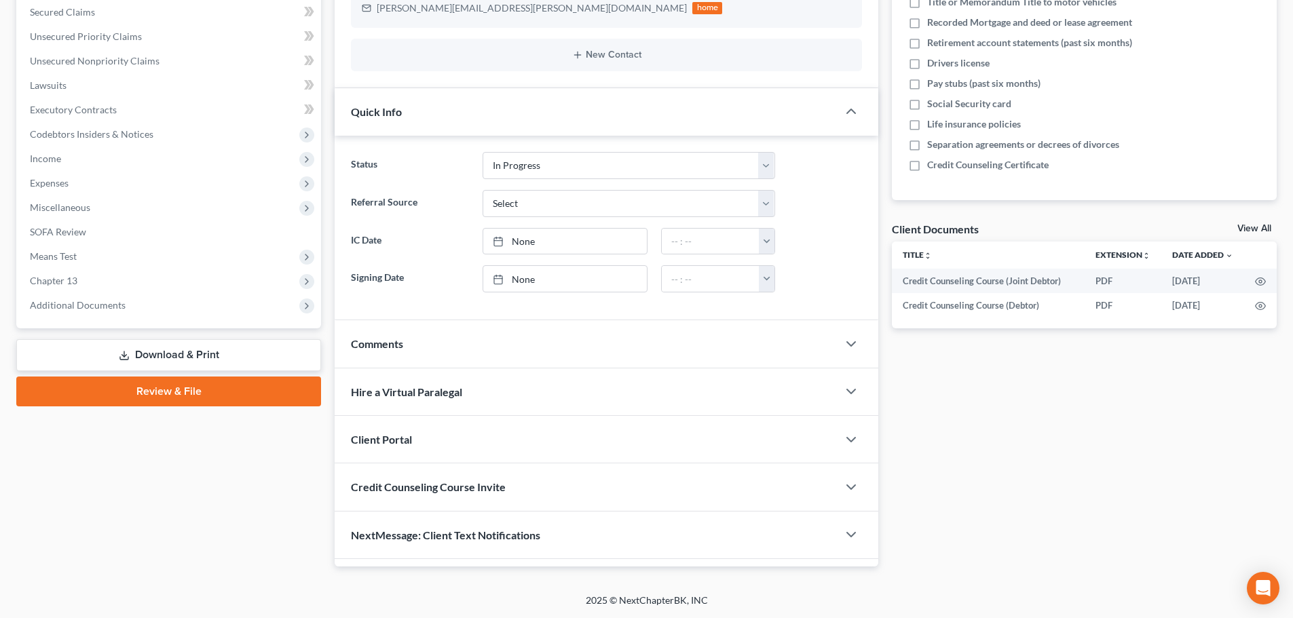
scroll to position [280, 0]
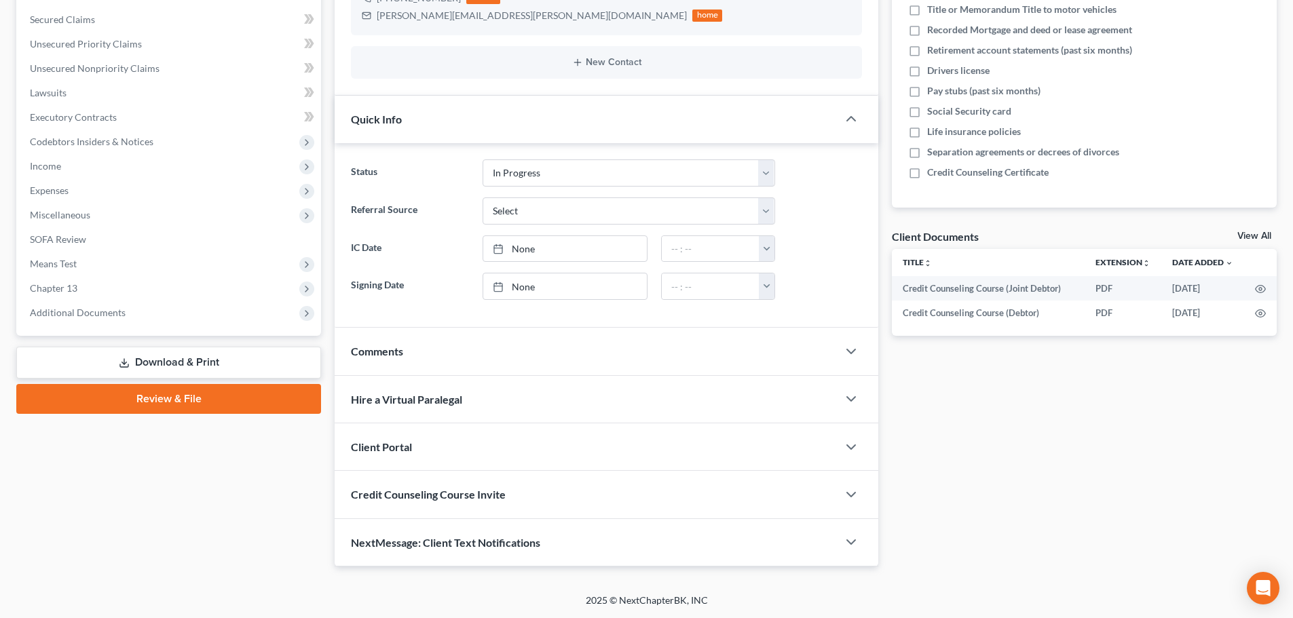
click at [465, 130] on div "Quick Info" at bounding box center [586, 119] width 503 height 47
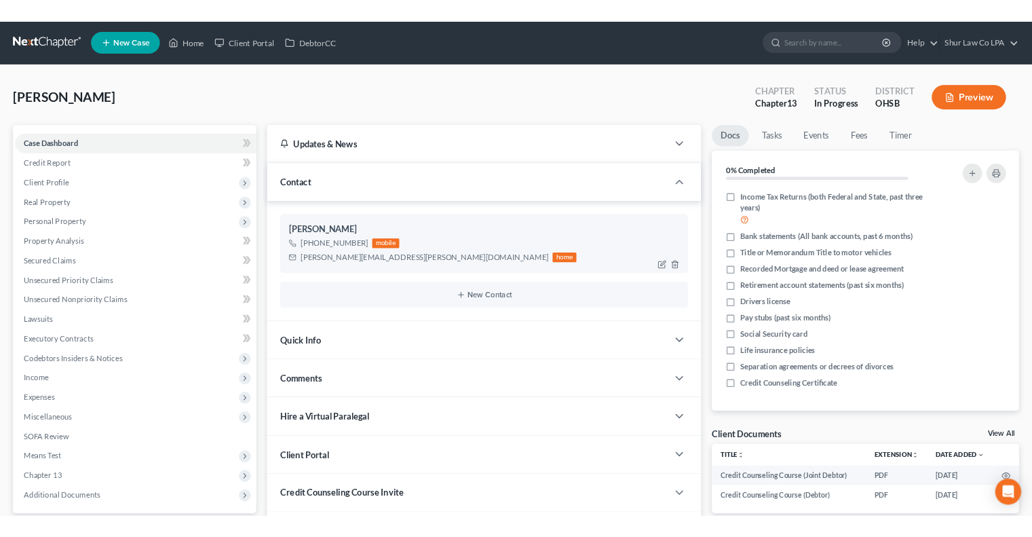
scroll to position [0, 0]
